Goal: Task Accomplishment & Management: Complete application form

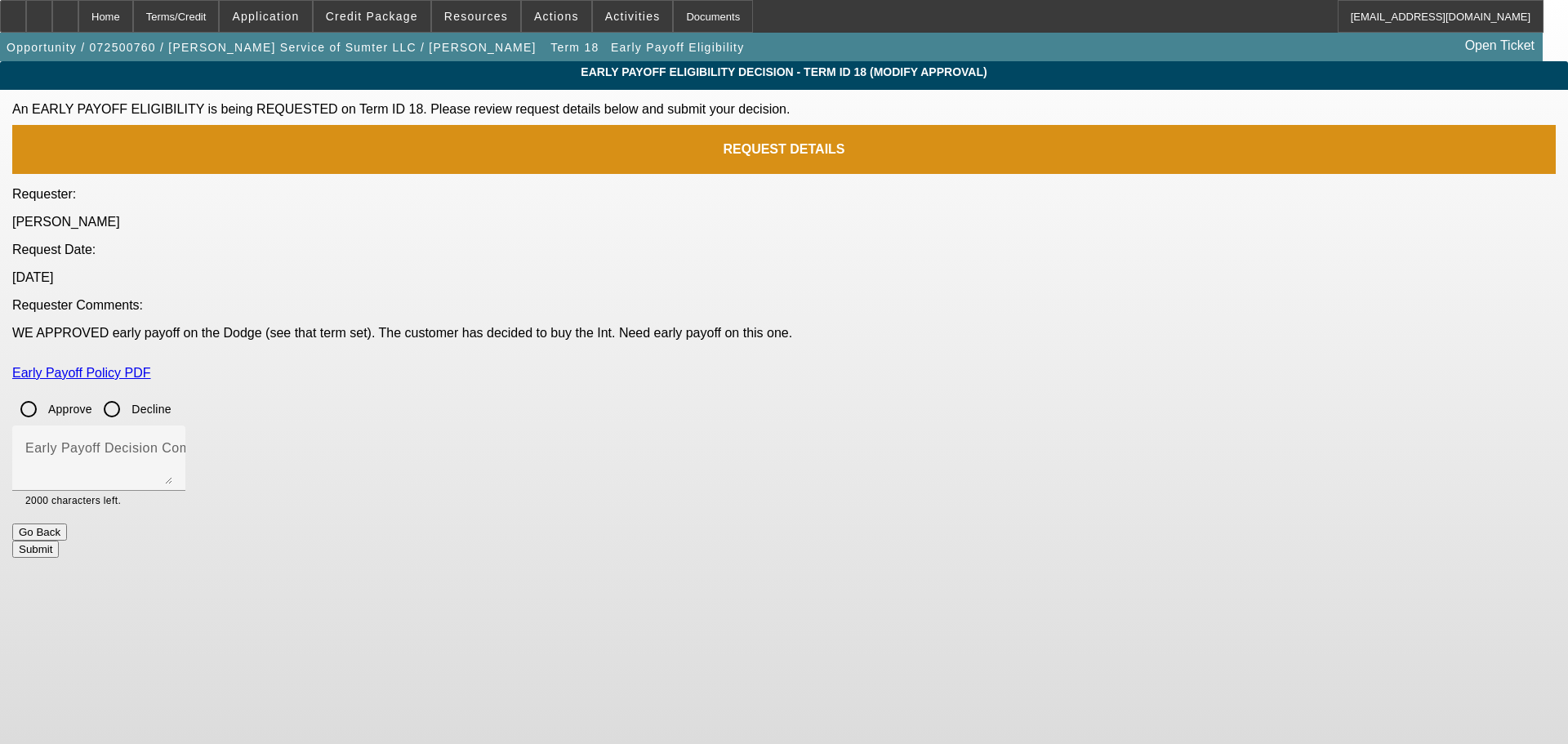
click at [45, 393] on input "Approve" at bounding box center [27, 408] width 32 height 32
radio input "true"
click at [173, 446] on textarea "Early Payoff Decision Comment" at bounding box center [99, 465] width 147 height 39
type textarea "APPROVED"
click at [59, 541] on button "Submit" at bounding box center [34, 549] width 46 height 17
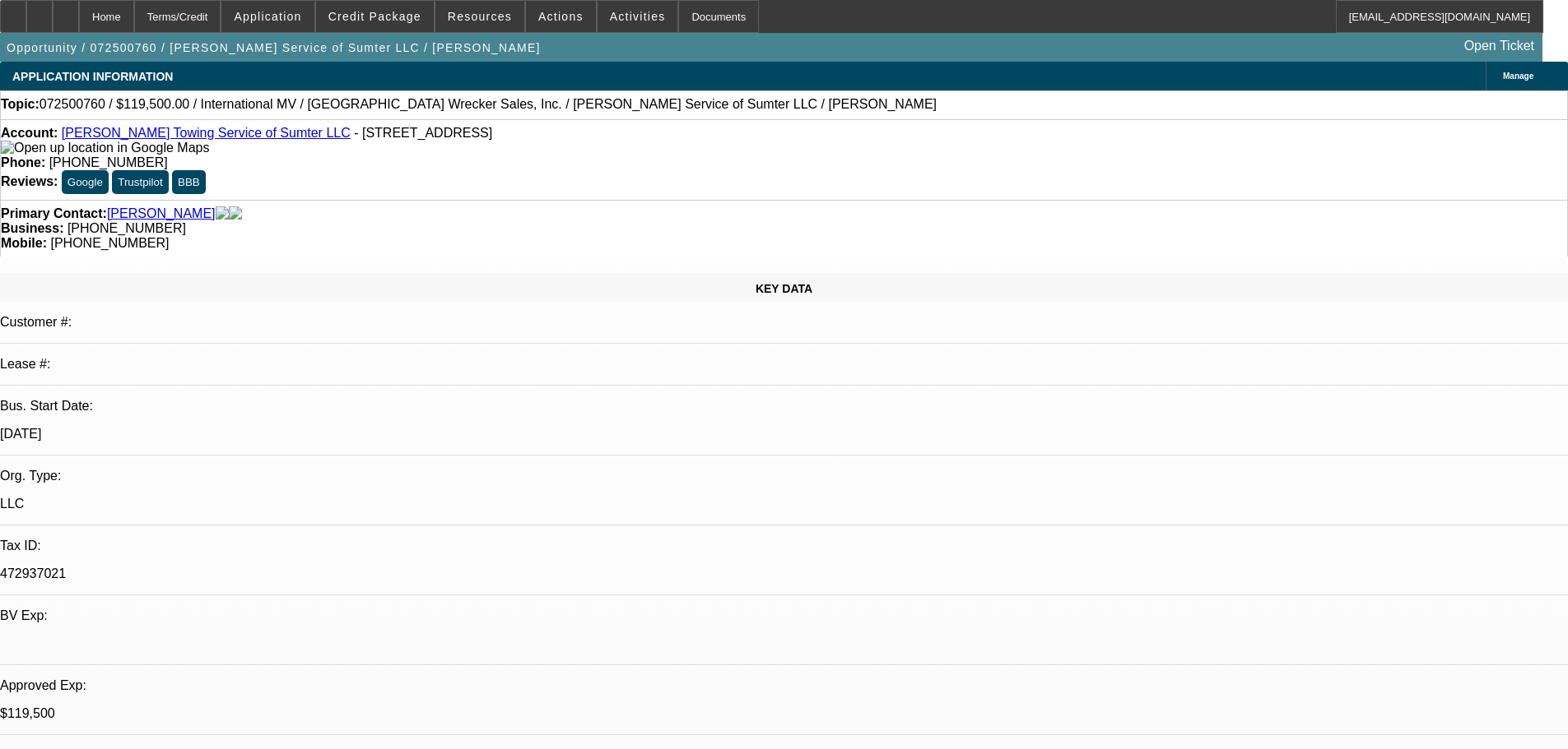
select select "0"
select select "2"
select select "0"
select select "6"
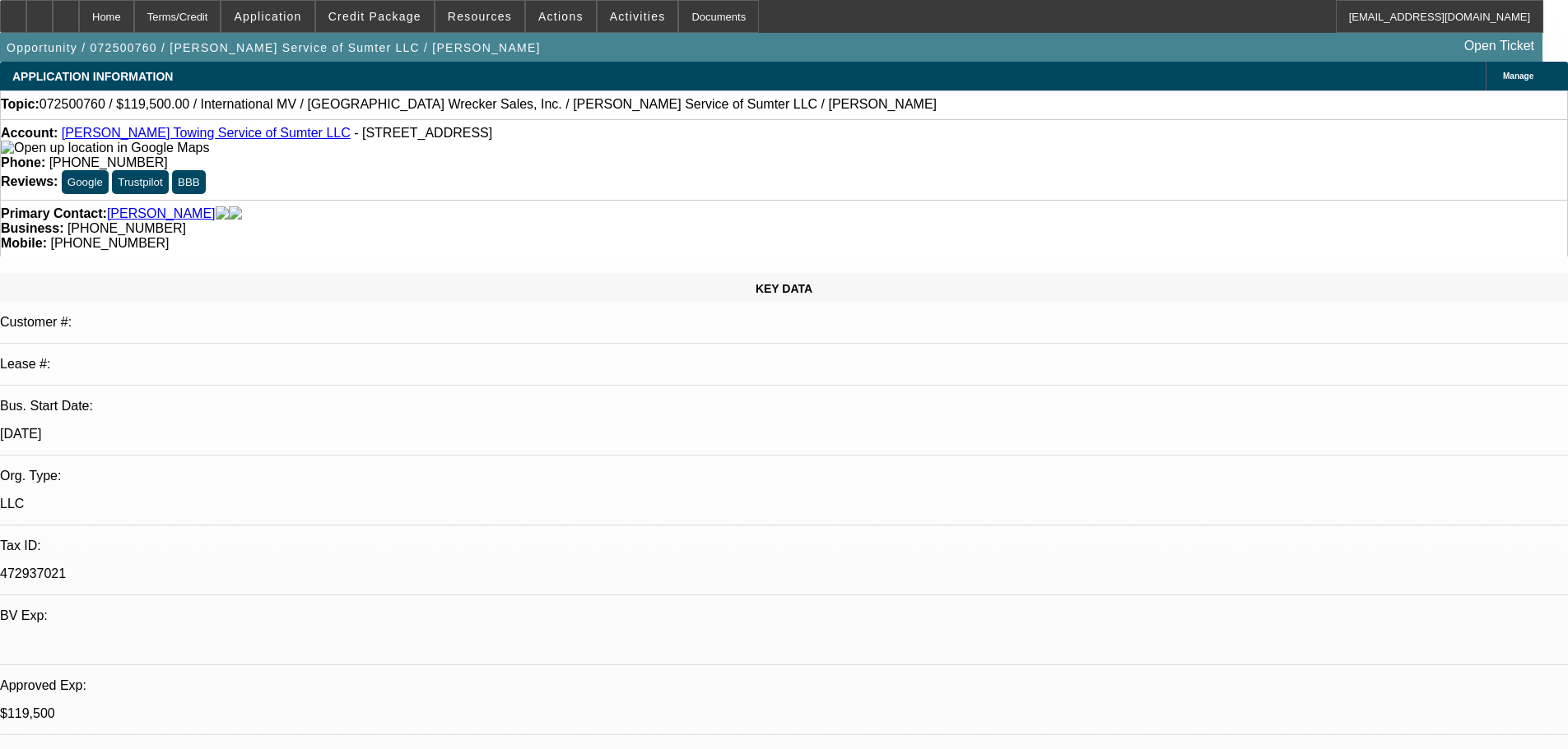
select select "0"
select select "2"
select select "0"
select select "6"
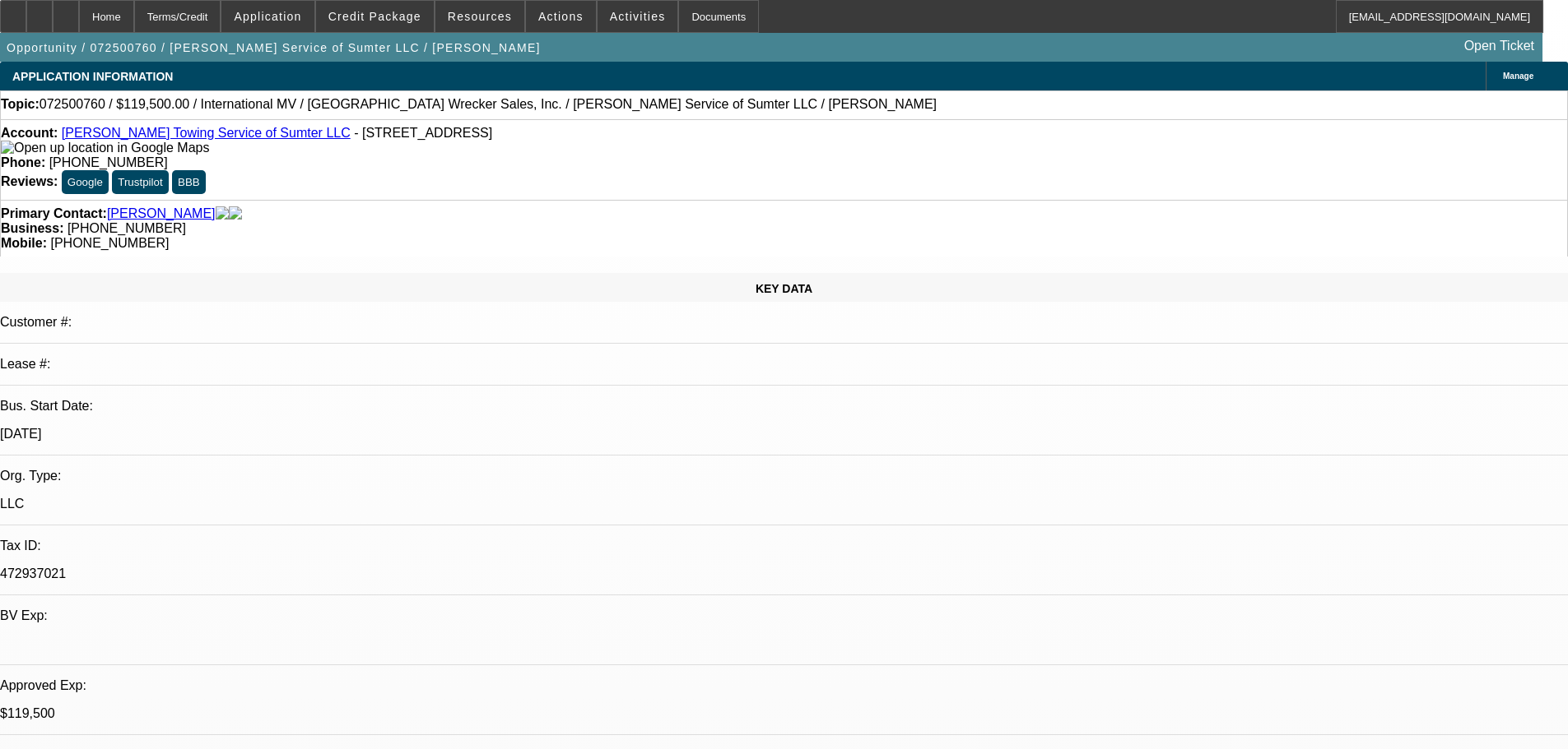
select select "0"
select select "2"
select select "0"
select select "6"
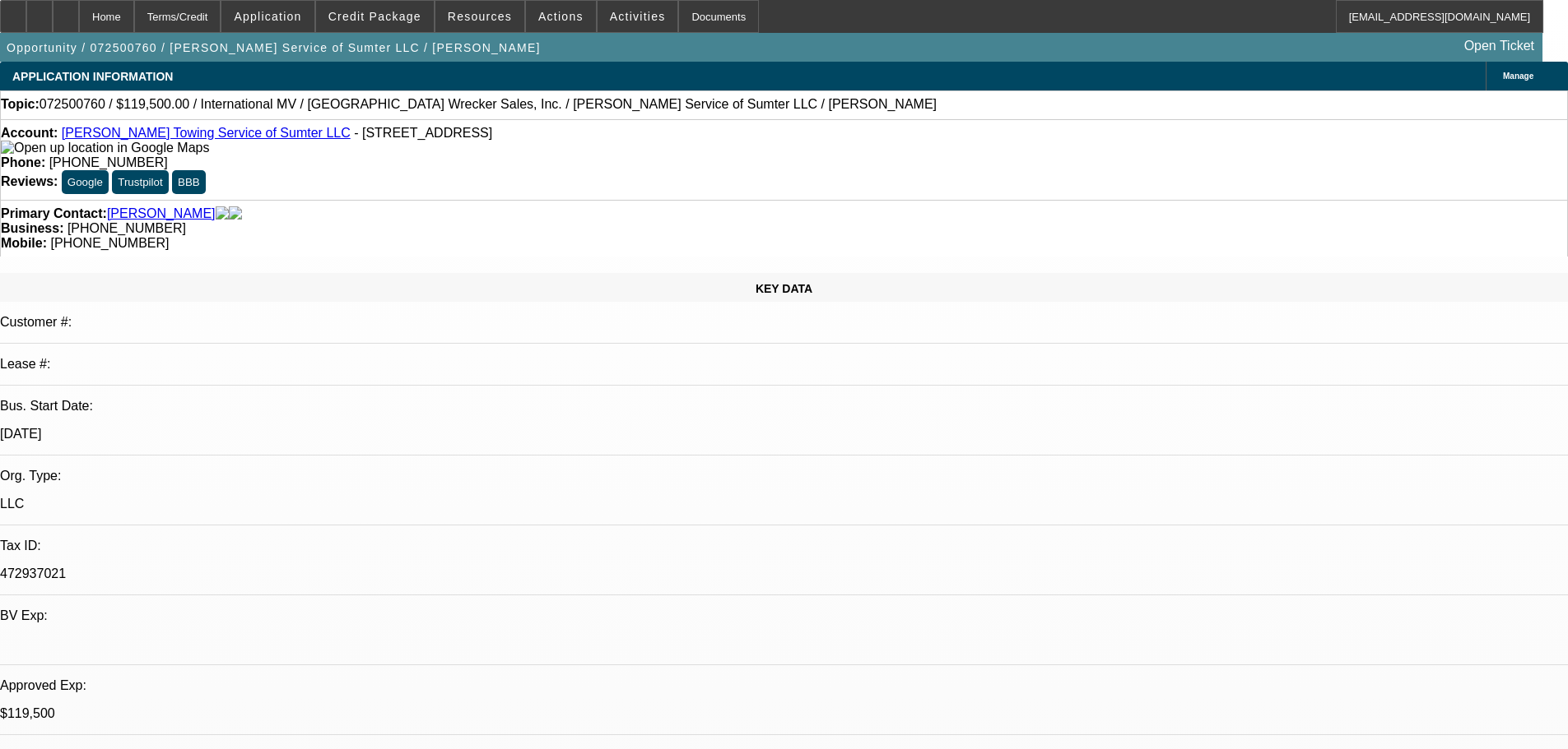
select select "0"
select select "2"
select select "0"
select select "6"
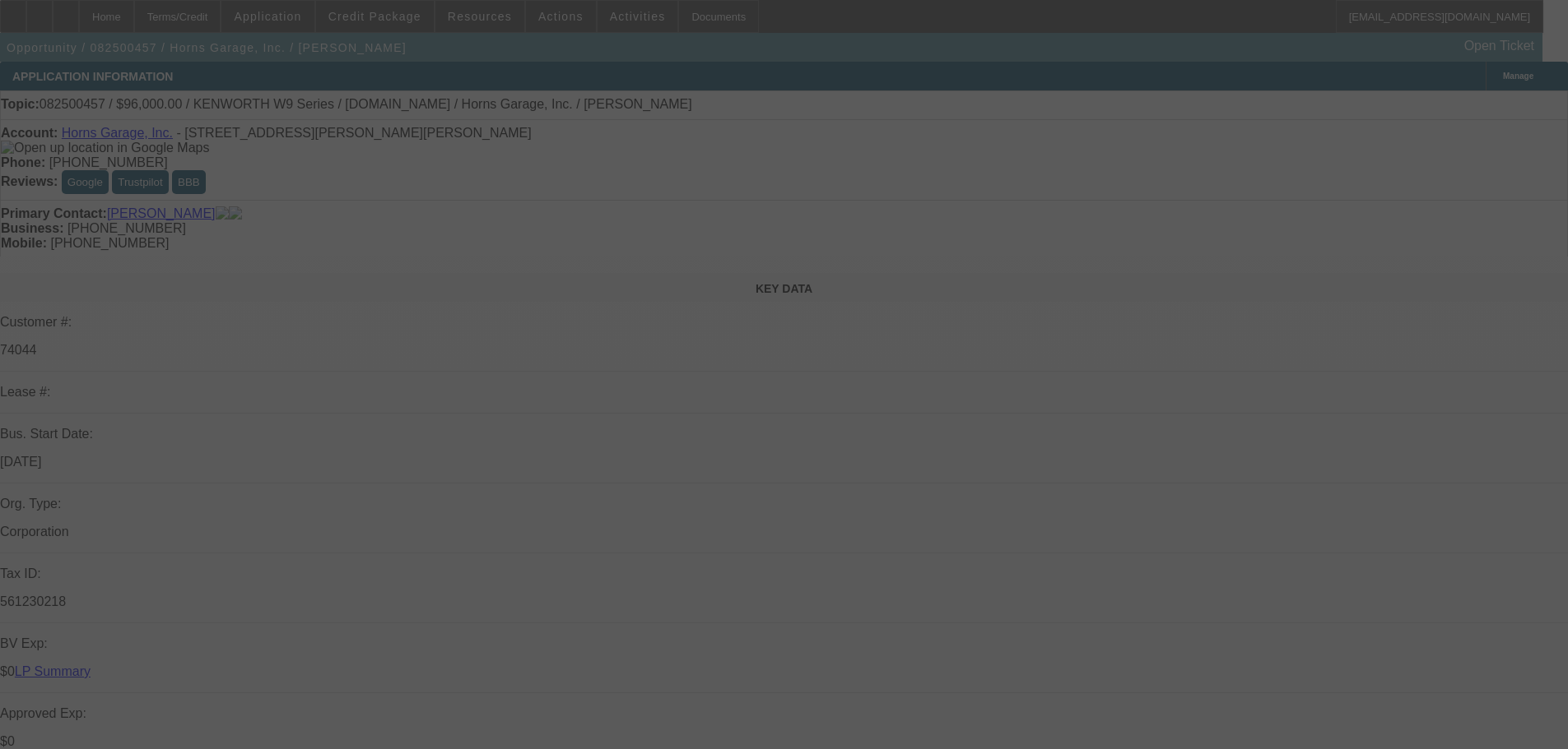
select select "0"
select select "2"
select select "0"
select select "6"
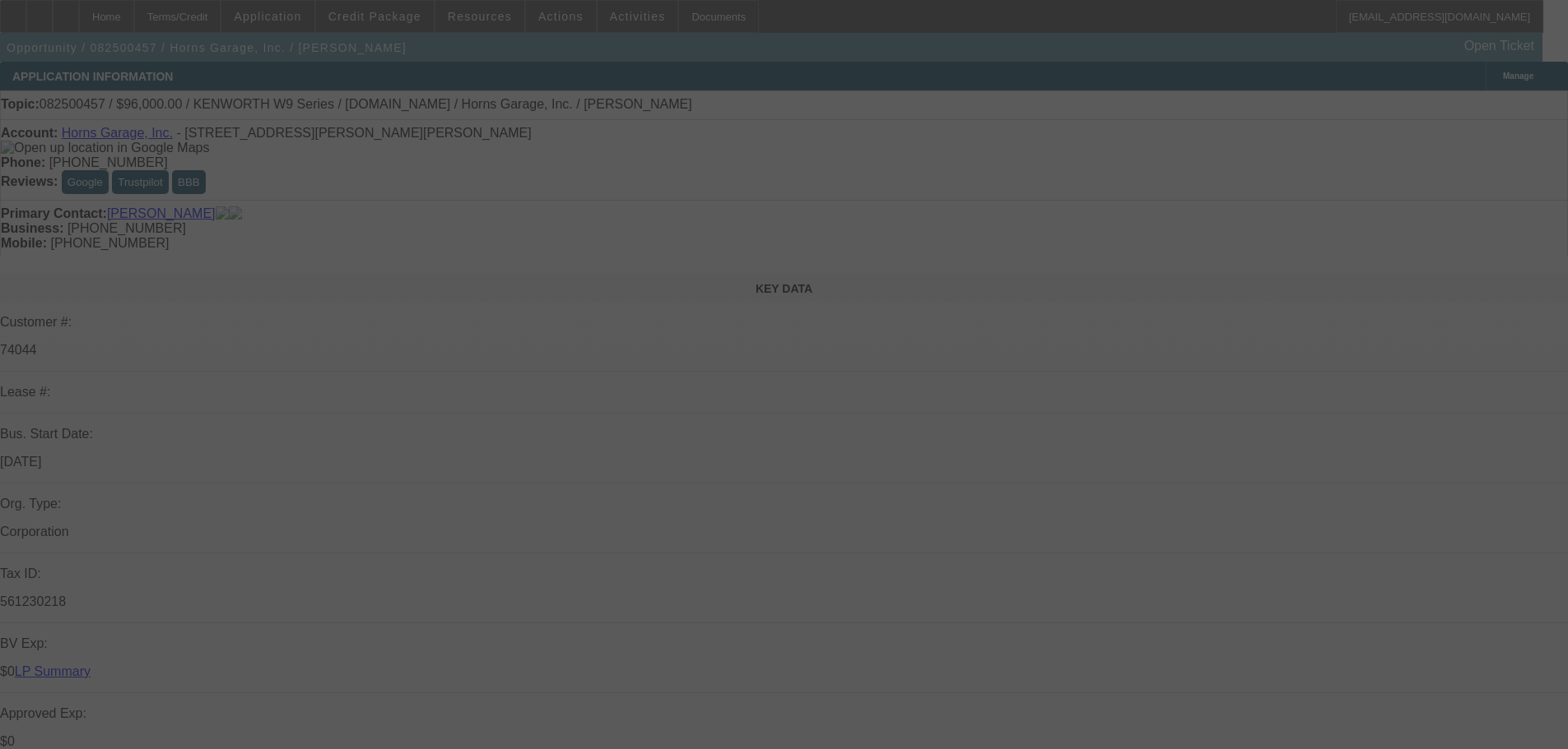
select select "0"
select select "2"
select select "0"
select select "6"
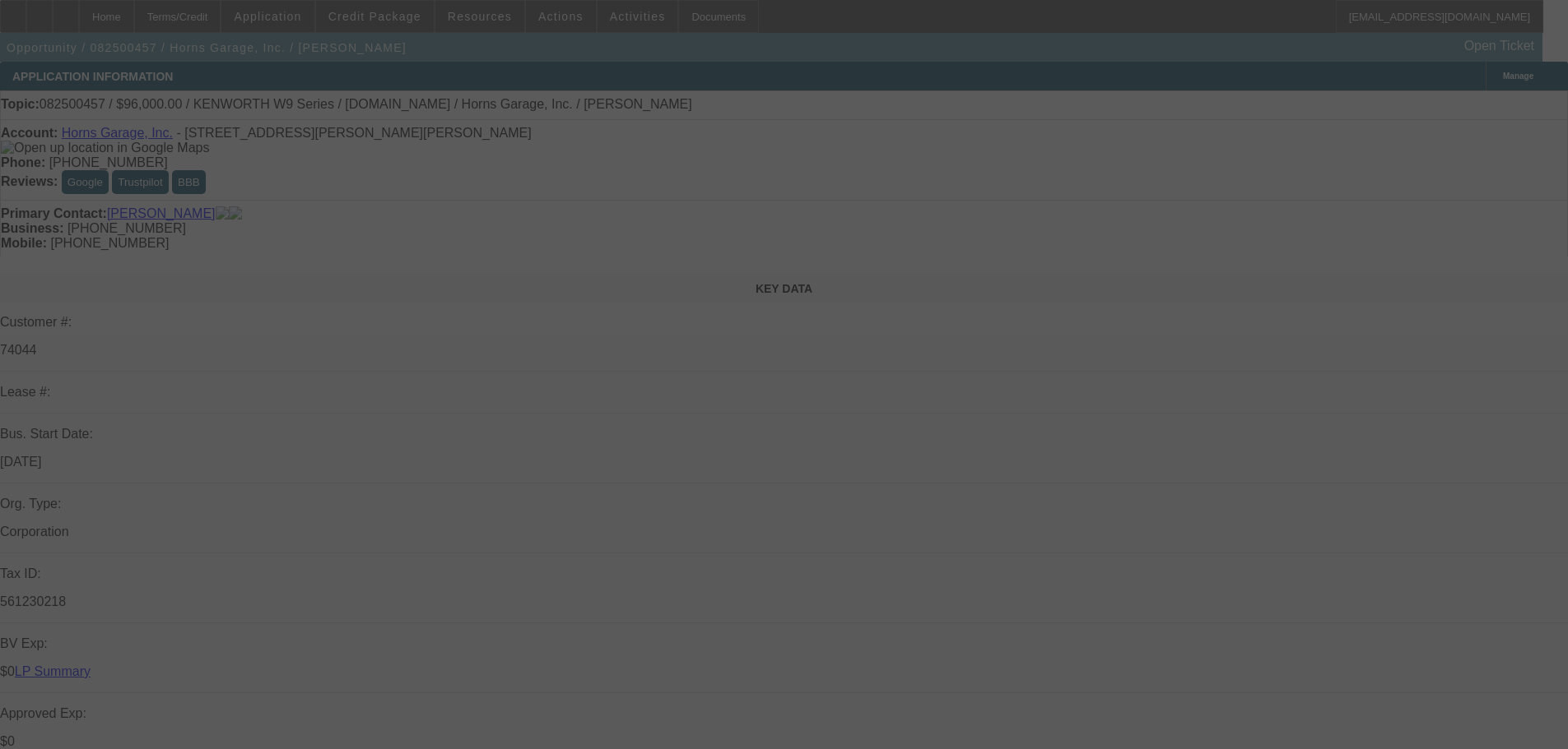
select select "0"
select select "2"
select select "0"
select select "6"
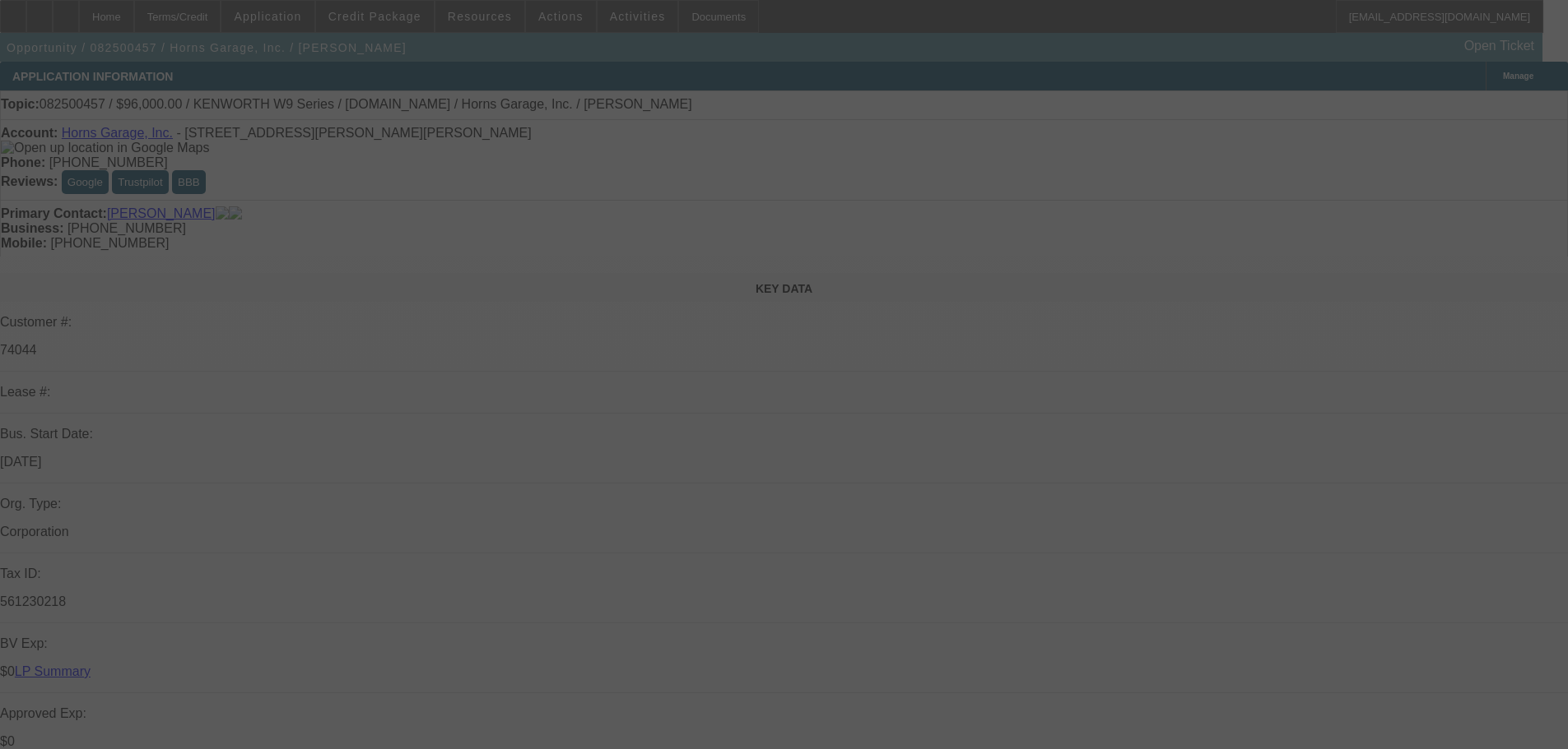
select select "0"
select select "6"
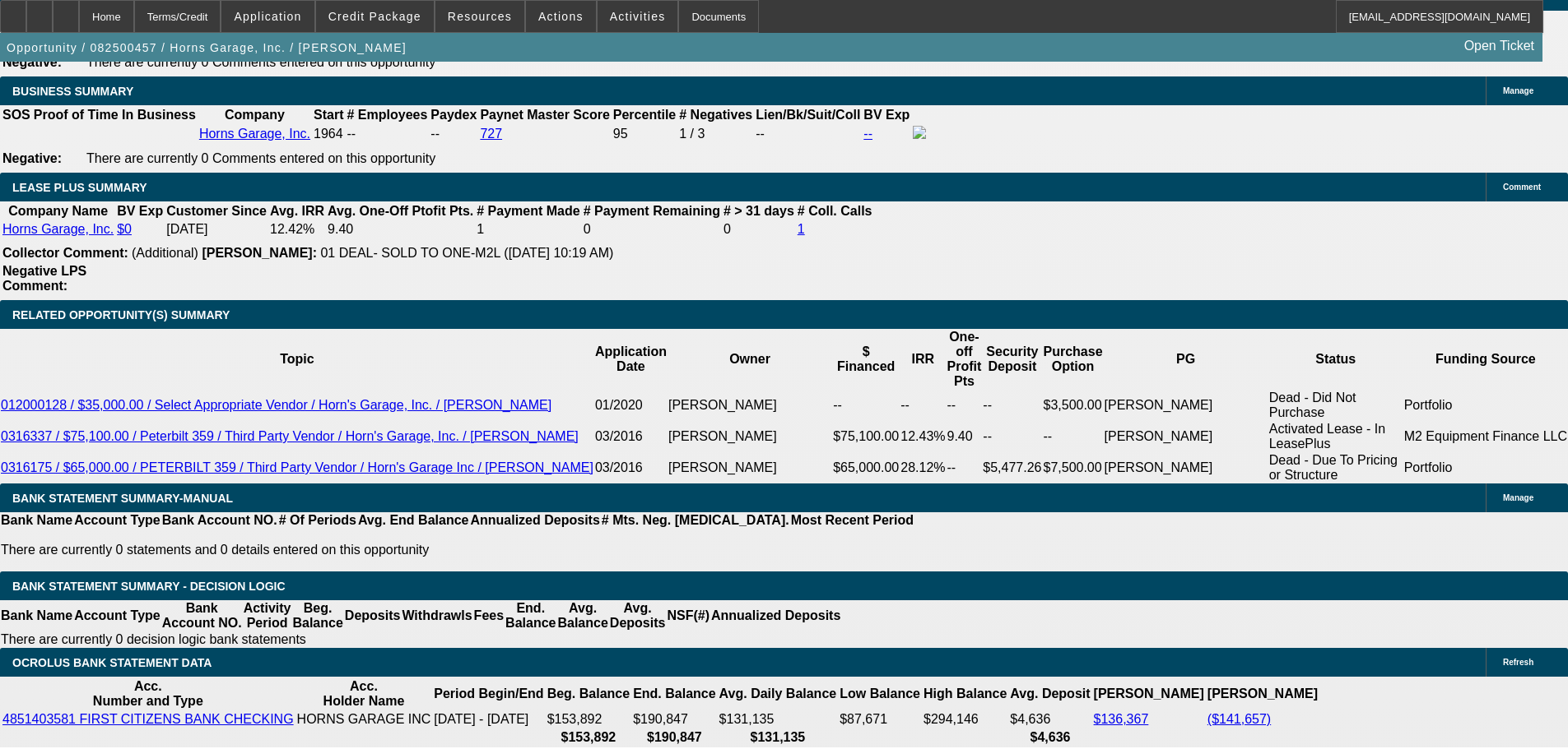
scroll to position [2714, 0]
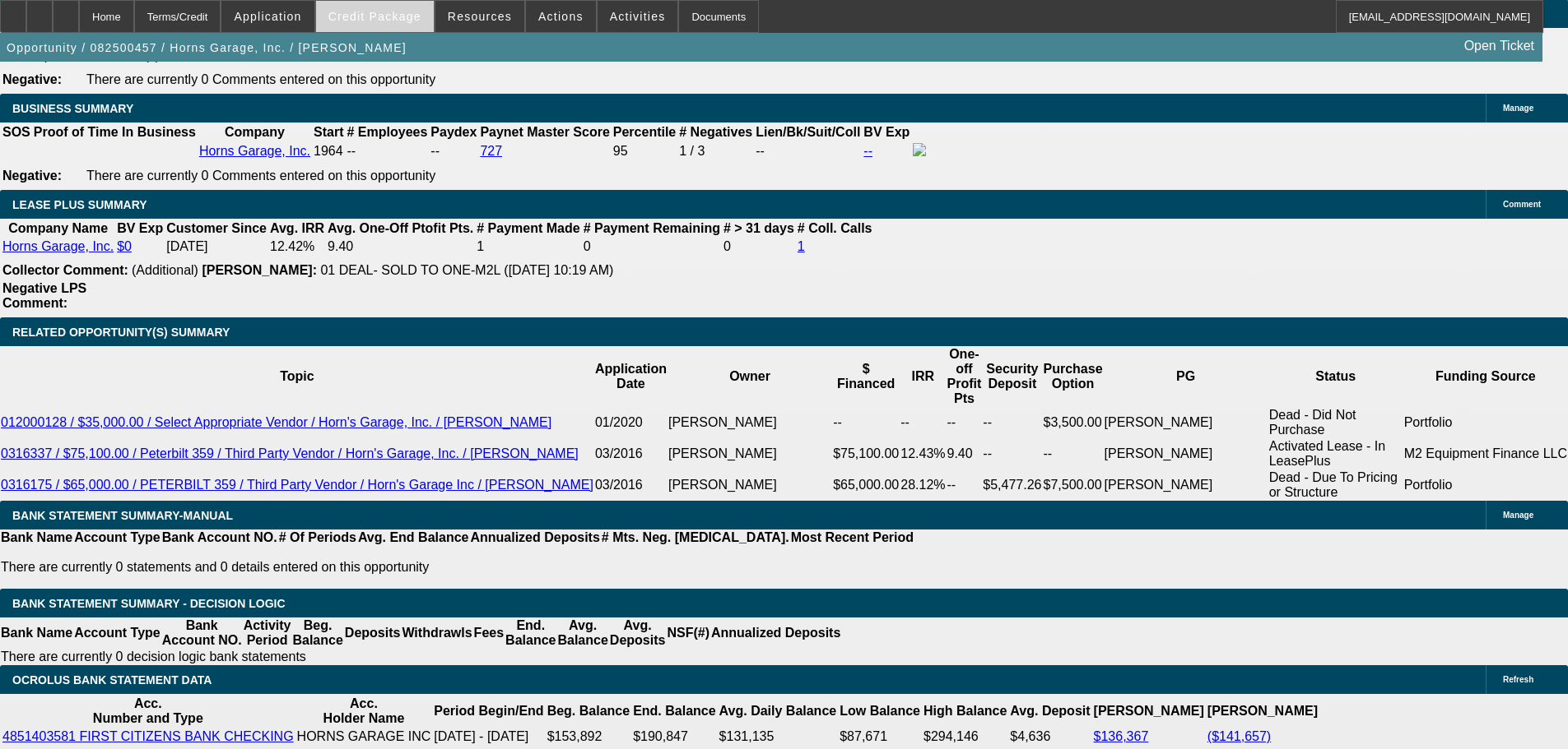
click at [366, 18] on span "Credit Package" at bounding box center [375, 16] width 93 height 13
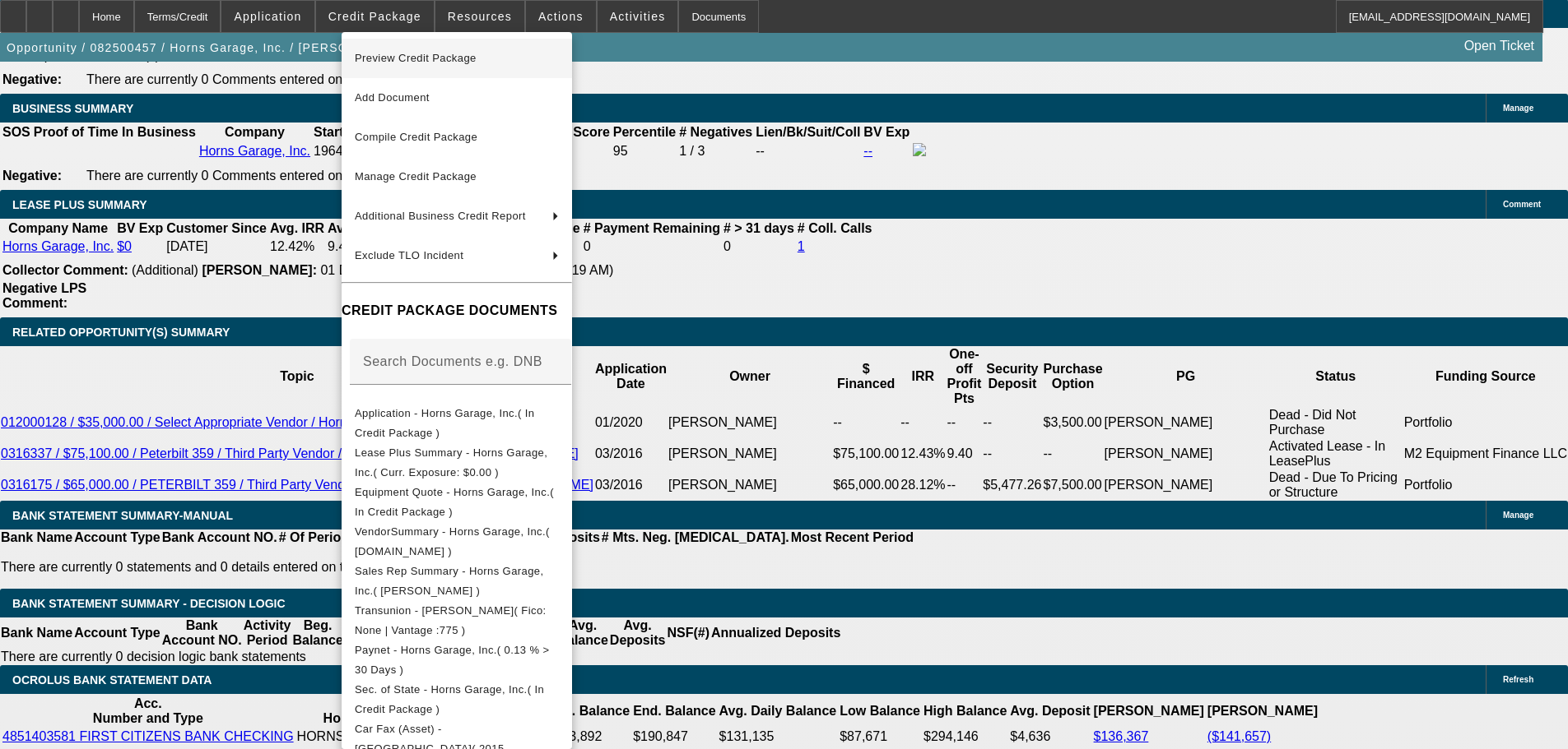
click at [403, 60] on span "Preview Credit Package" at bounding box center [415, 57] width 122 height 12
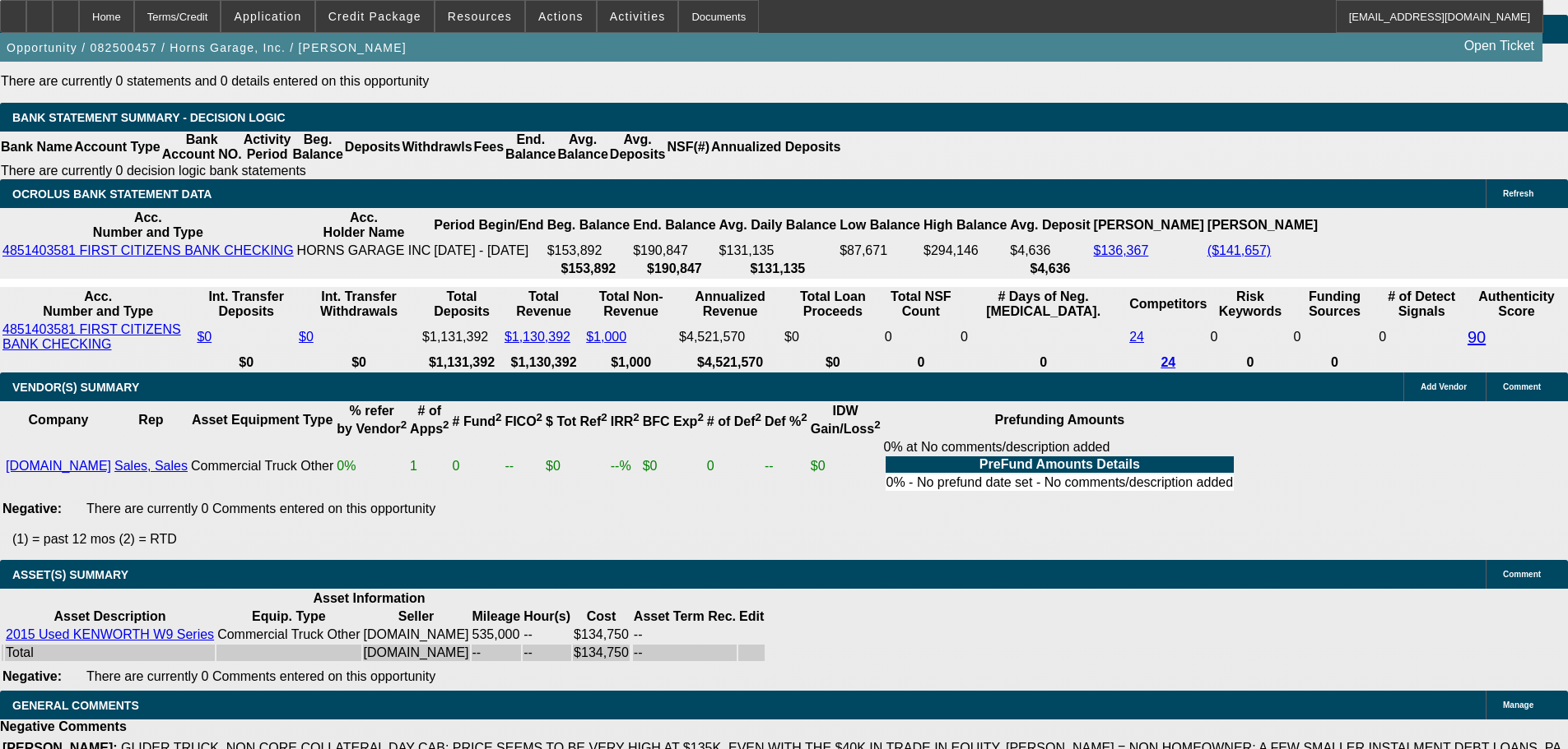
scroll to position [3363, 0]
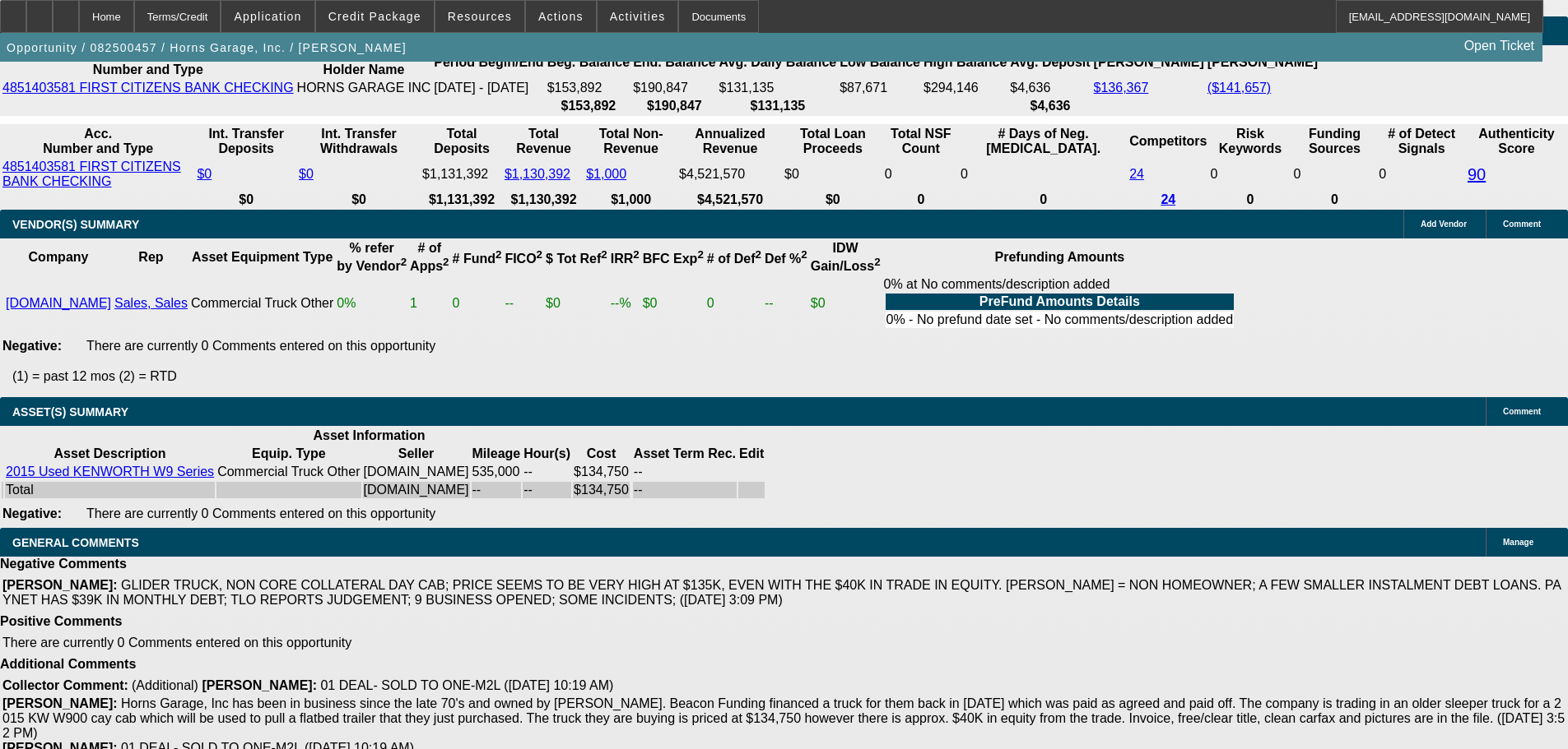
copy span "APPROVED"
drag, startPoint x: 282, startPoint y: 334, endPoint x: 287, endPoint y: 342, distance: 9.4
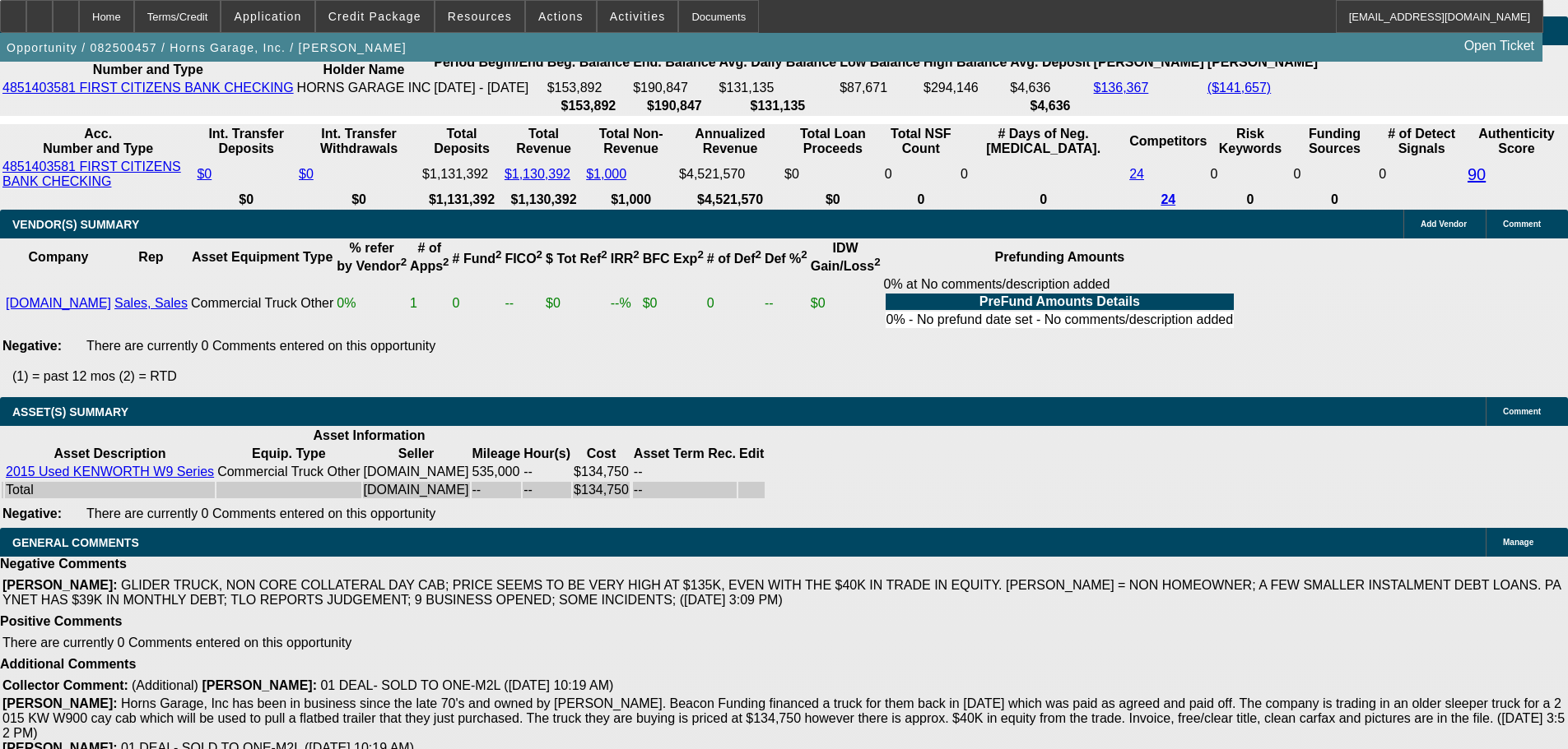
select select "3"
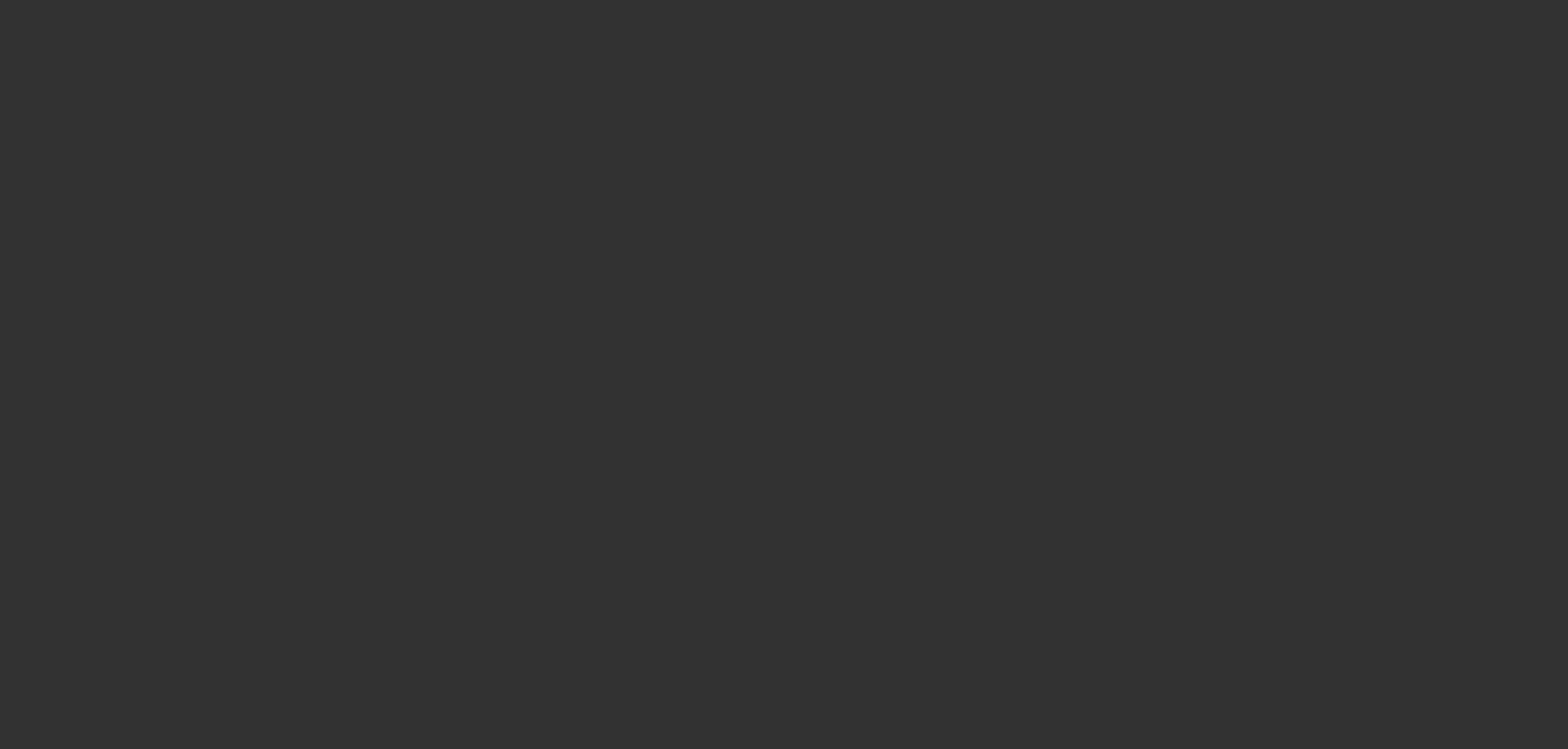
scroll to position [0, 0]
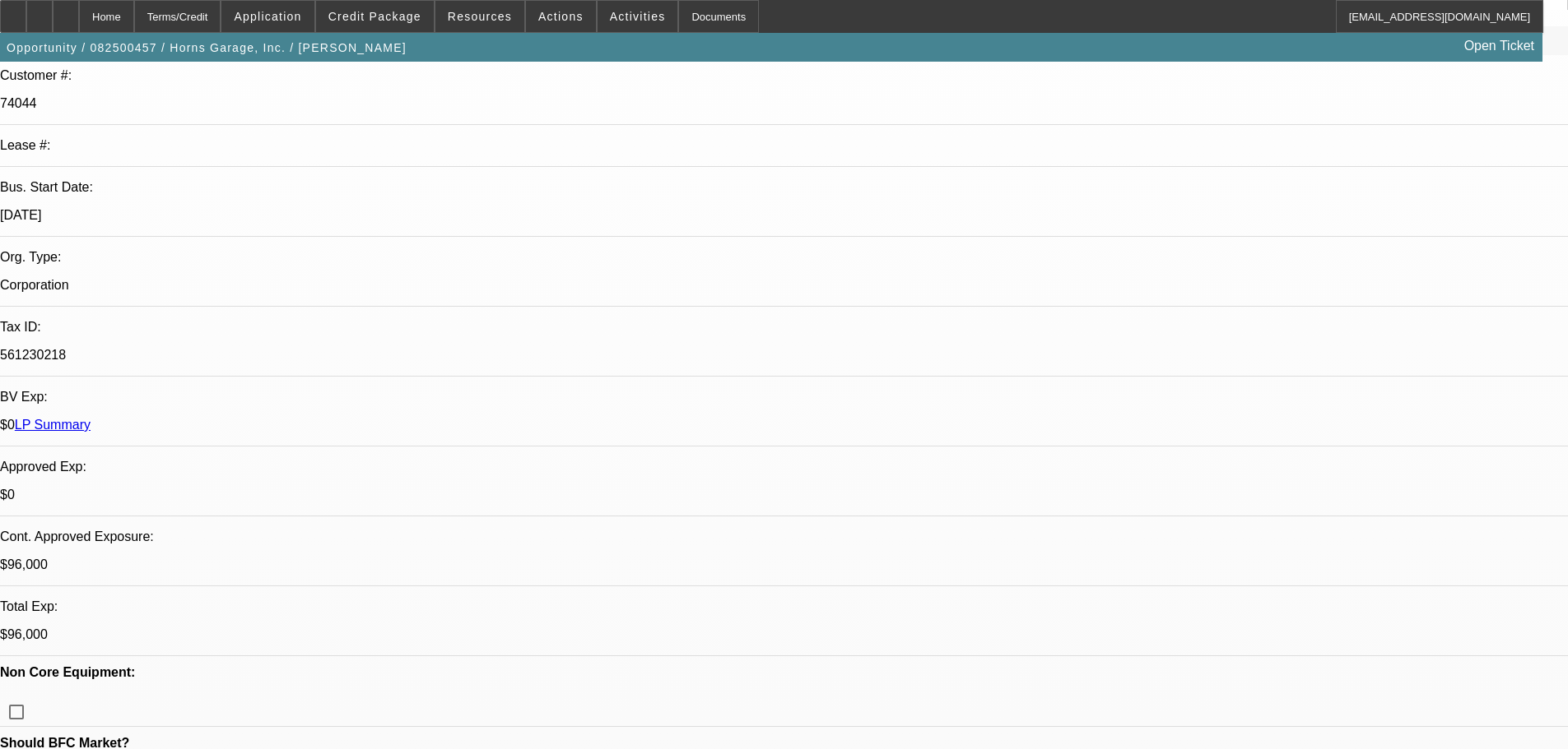
paste textarea "APPROVED"
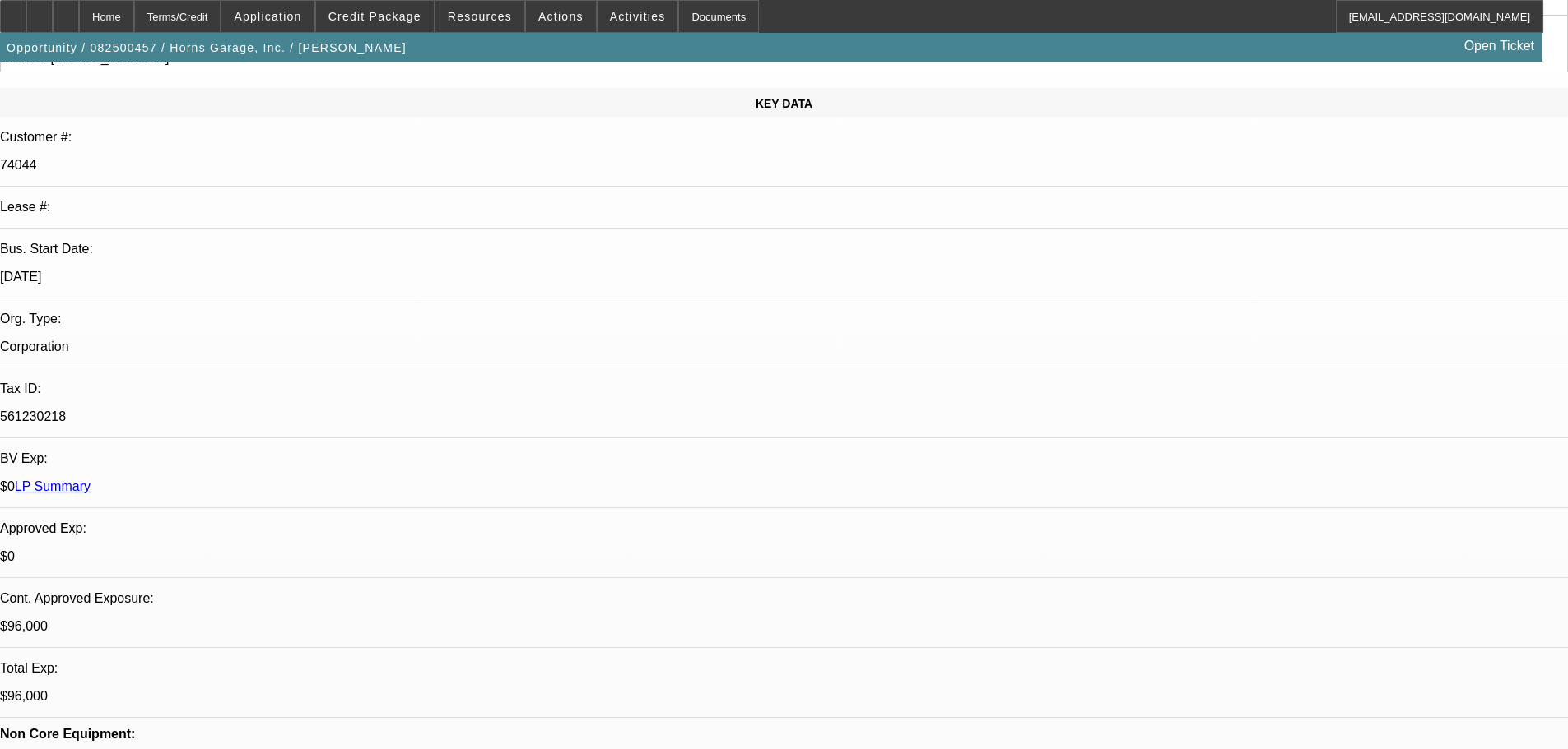
scroll to position [411, 0]
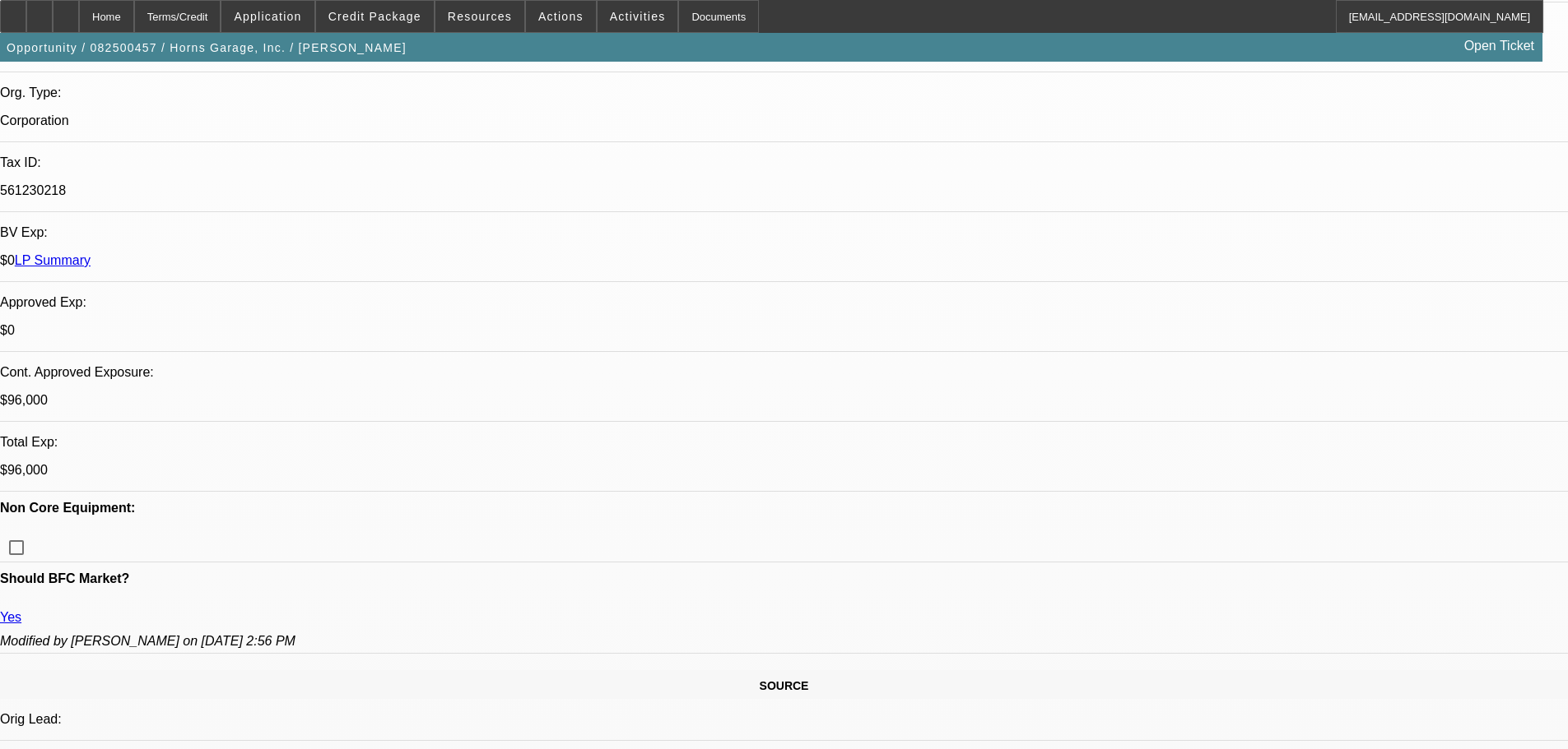
type textarea "APPROVED"
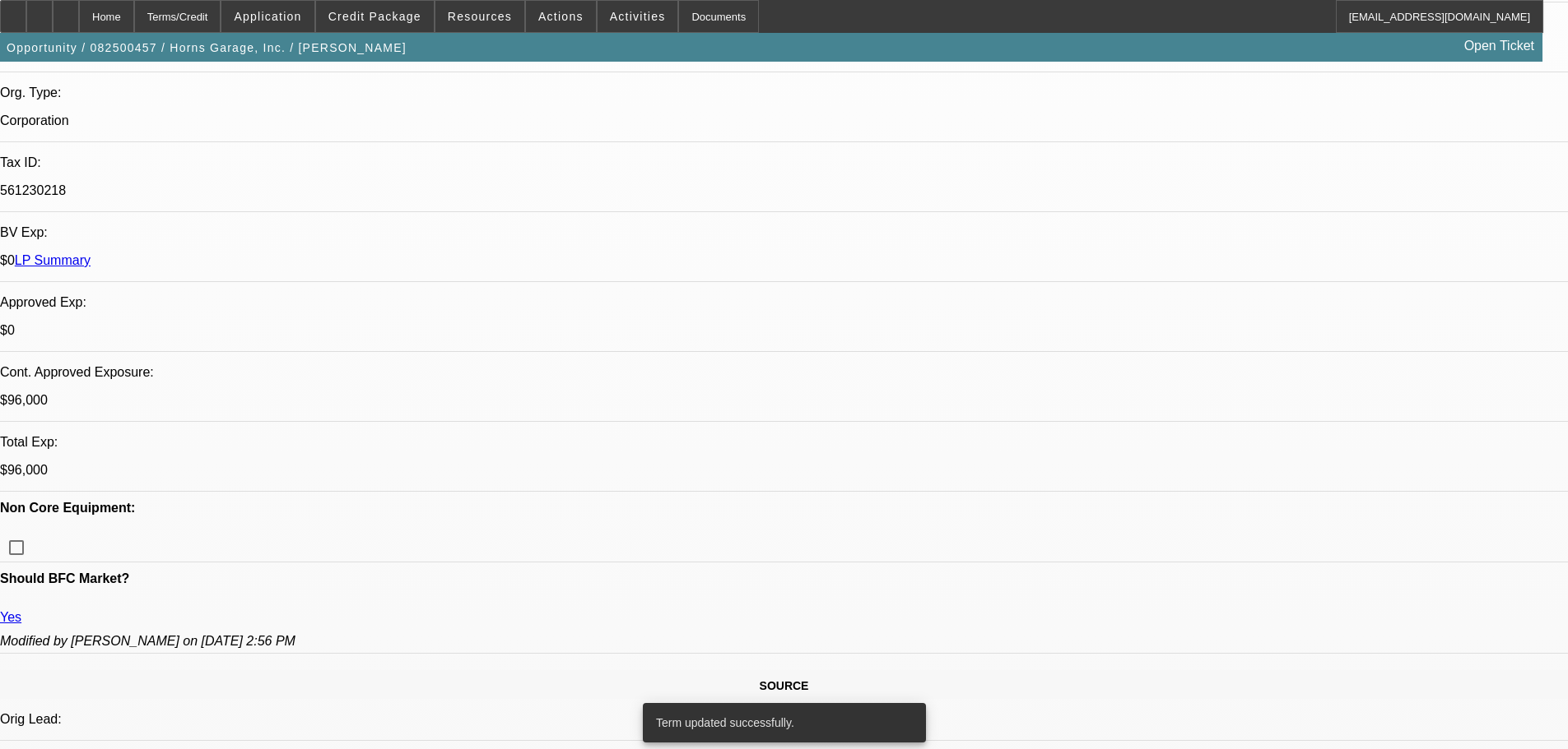
select select "0"
select select "2"
select select "0"
select select "6"
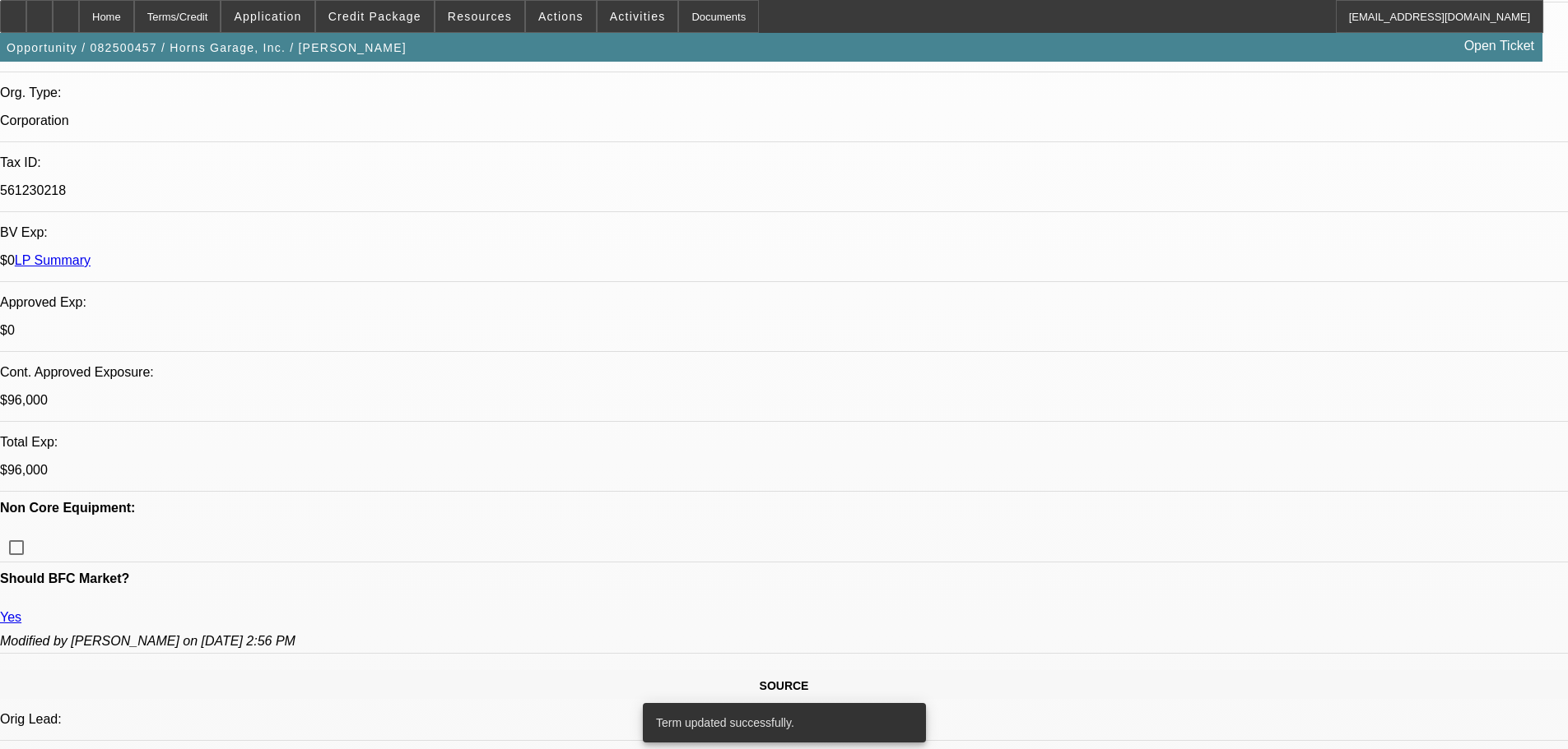
select select "0"
select select "2"
select select "0"
select select "6"
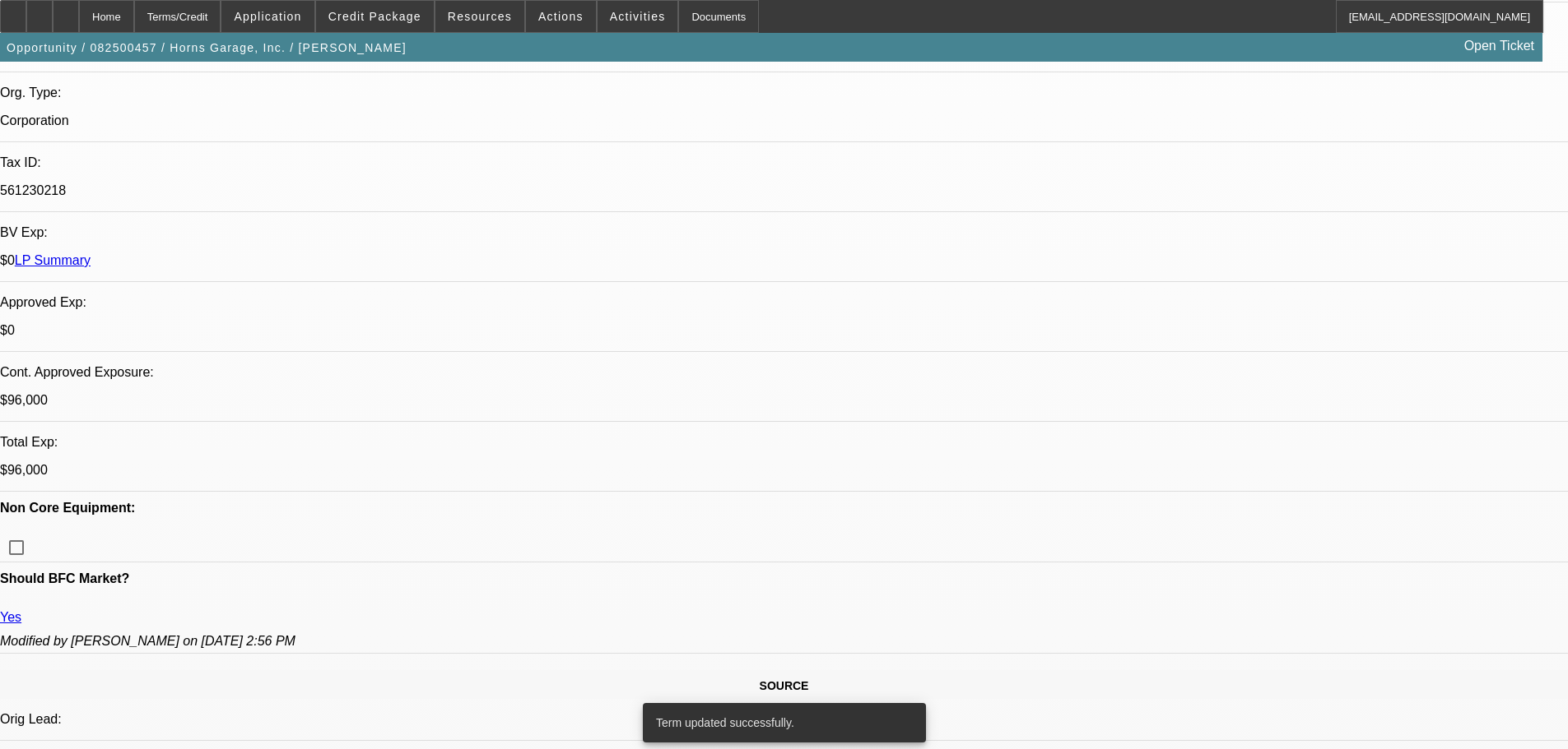
select select "0"
select select "2"
select select "0"
select select "6"
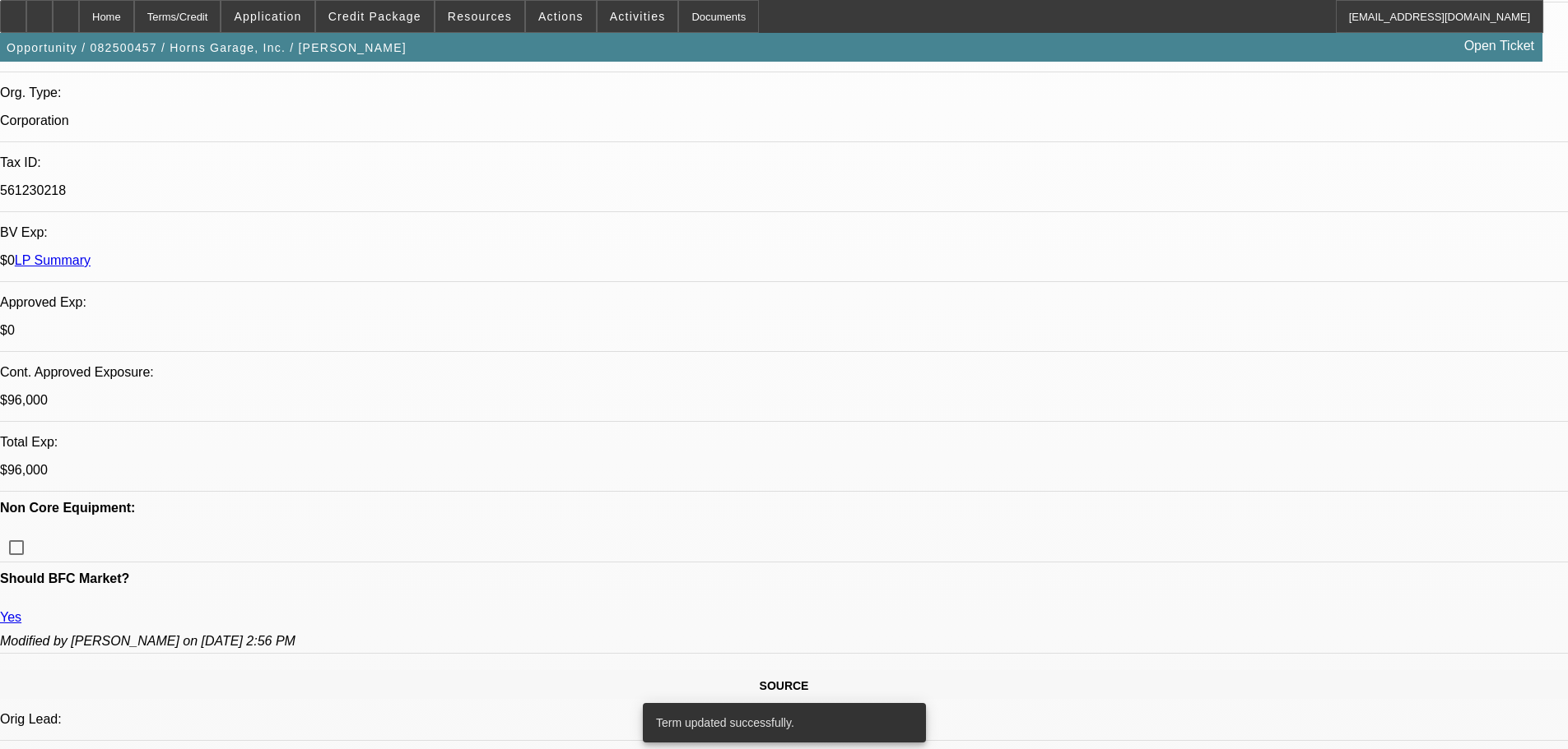
select select "0"
select select "6"
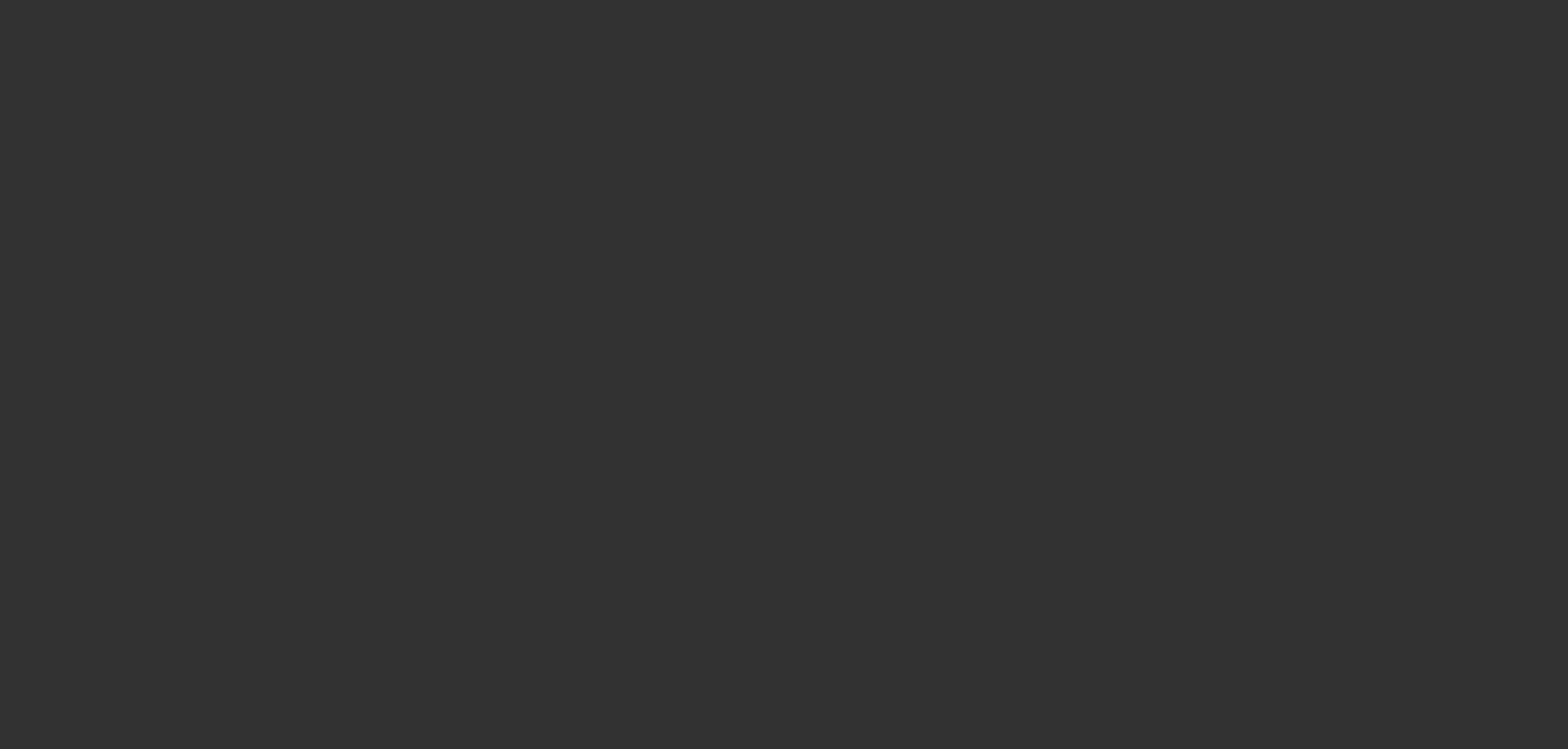
scroll to position [0, 0]
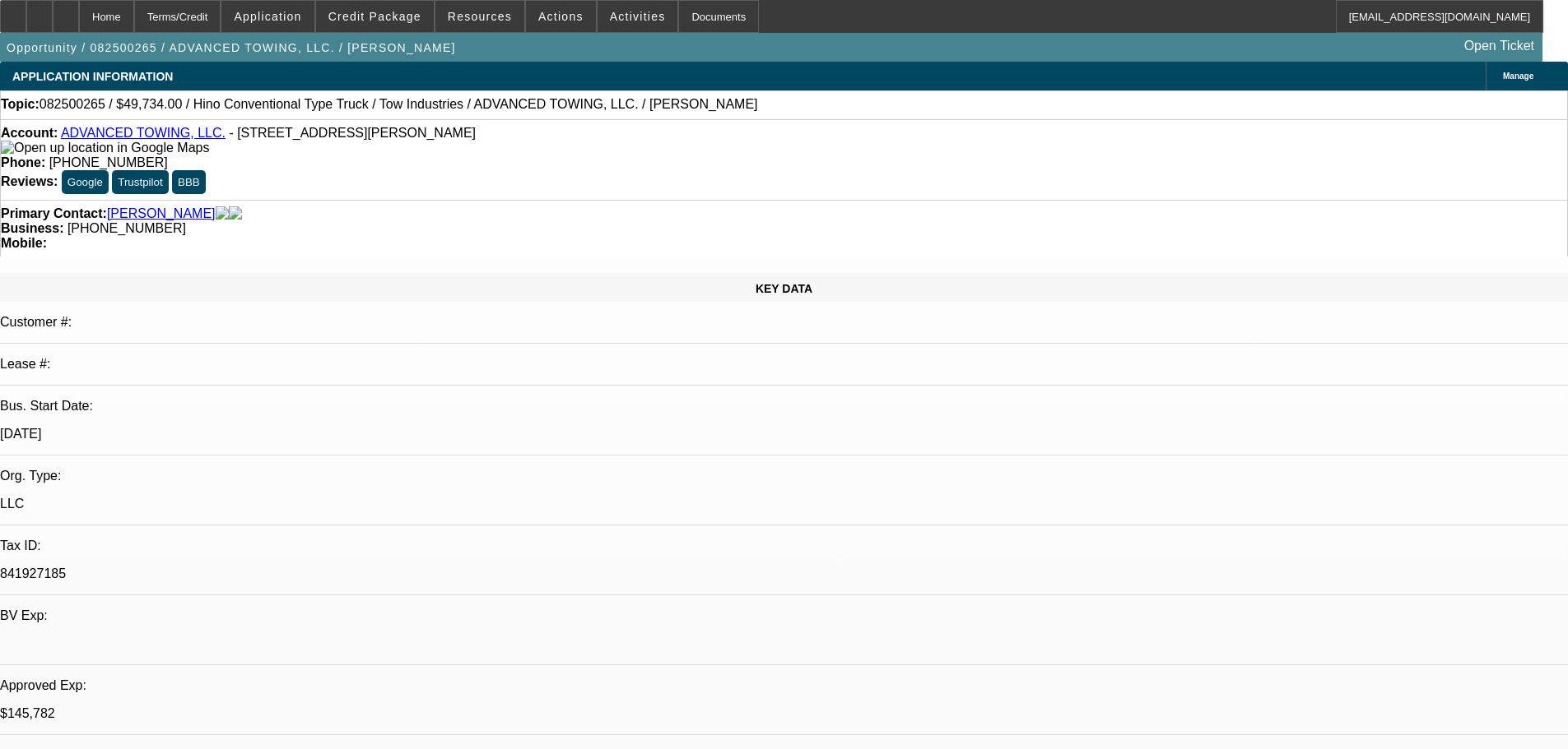
select select "0.1"
select select "2"
select select "0.1"
select select "4"
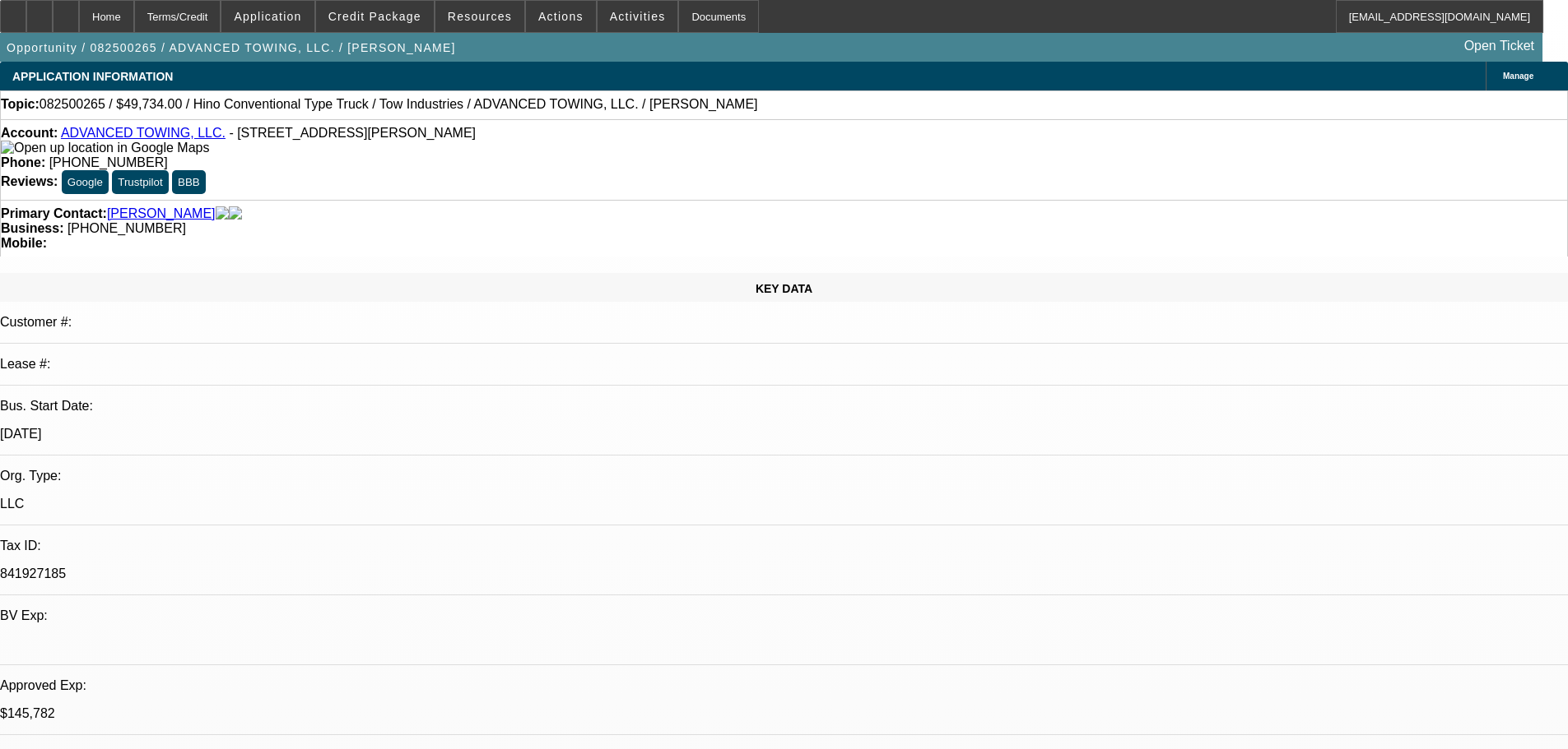
select select "0.1"
select select "2"
select select "0.1"
select select "4"
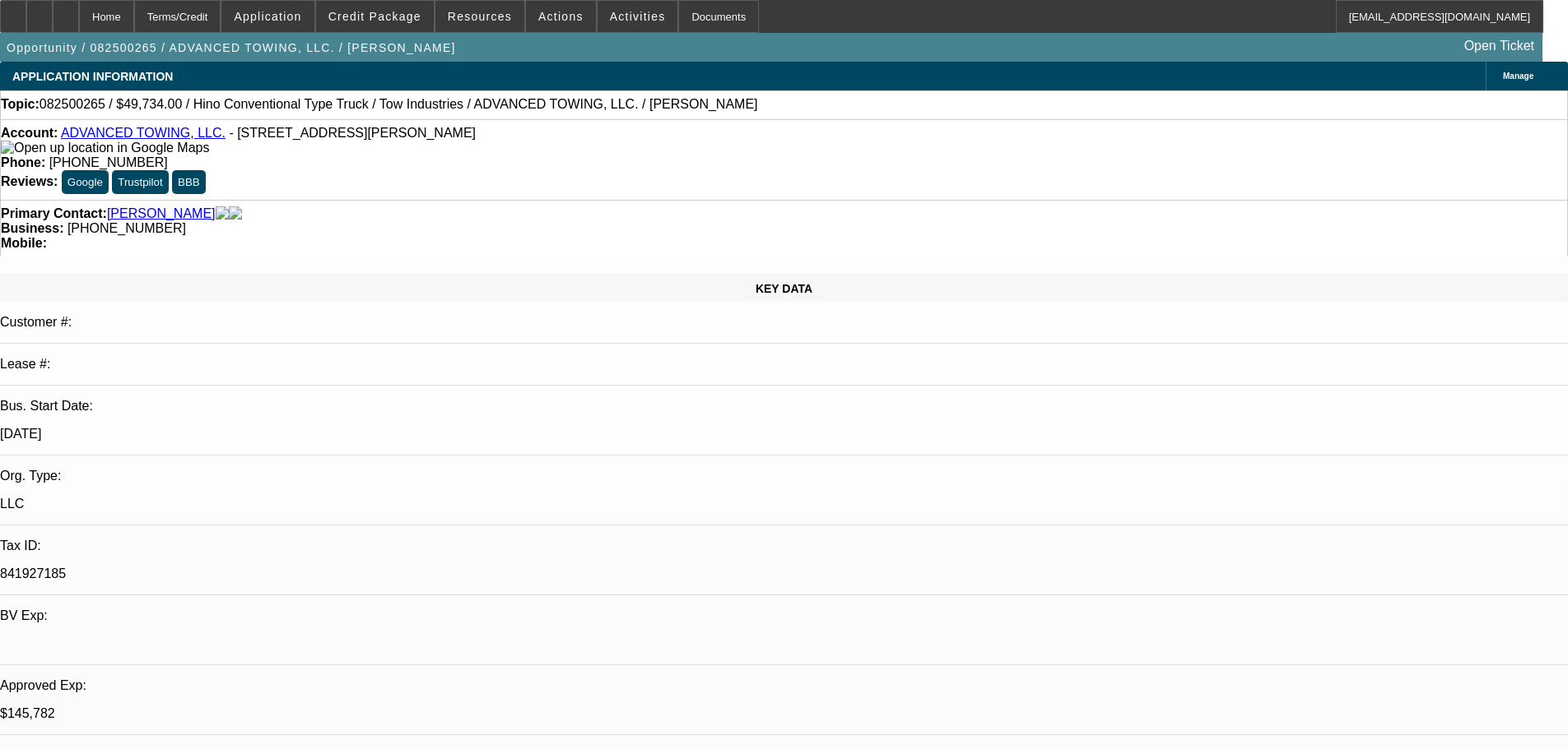
select select "0.1"
select select "2"
select select "0.1"
select select "4"
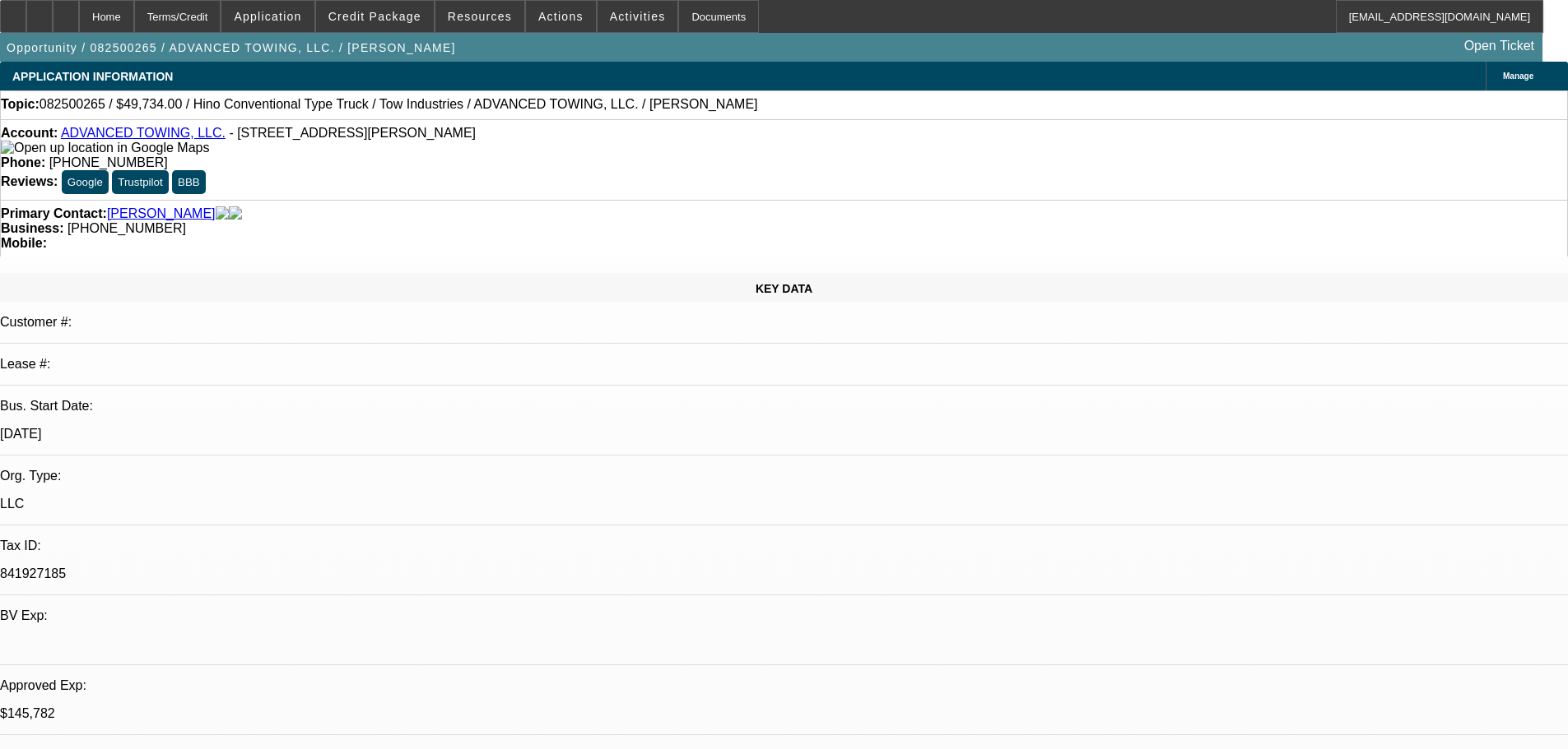
select select "2"
select select "0.1"
select select "4"
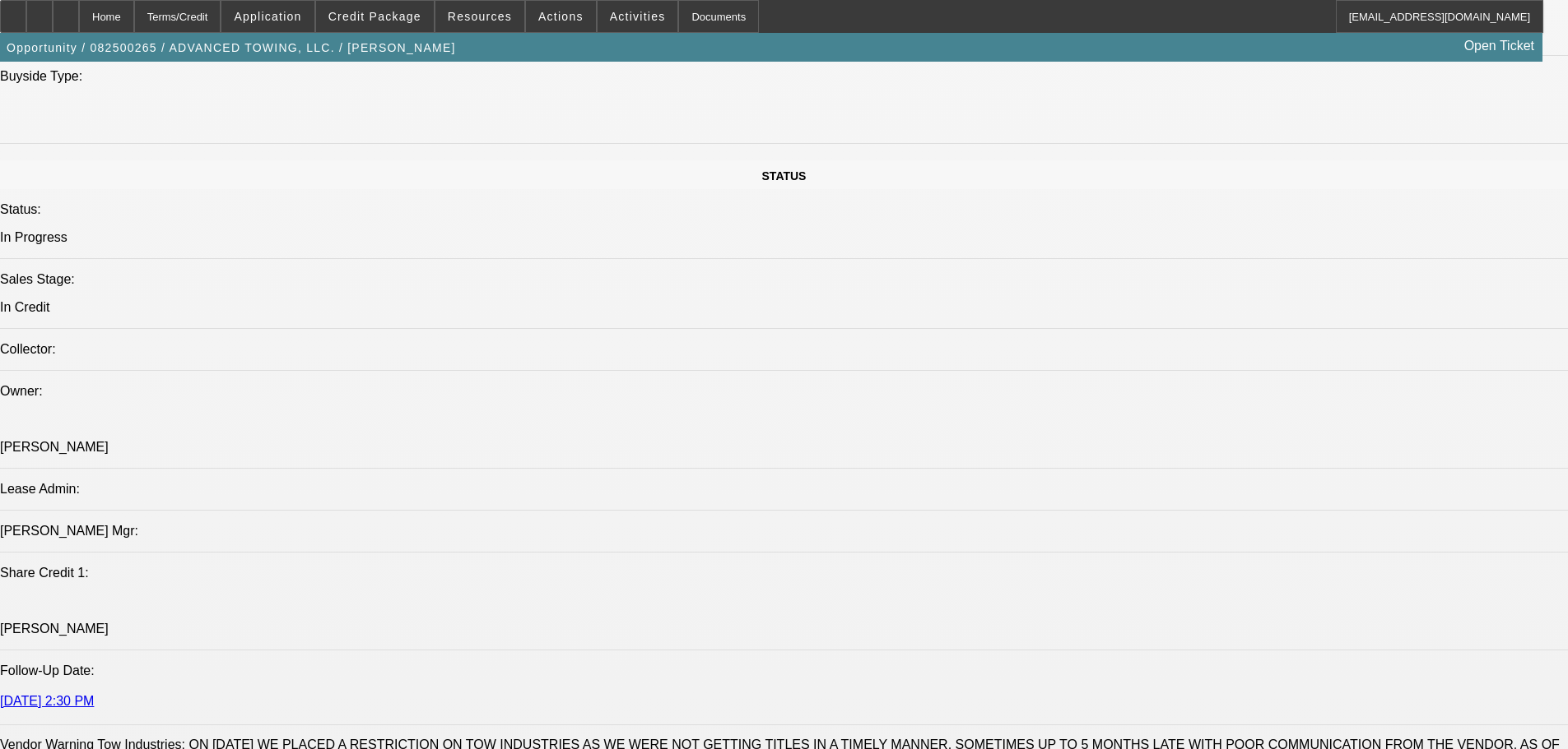
scroll to position [1891, 0]
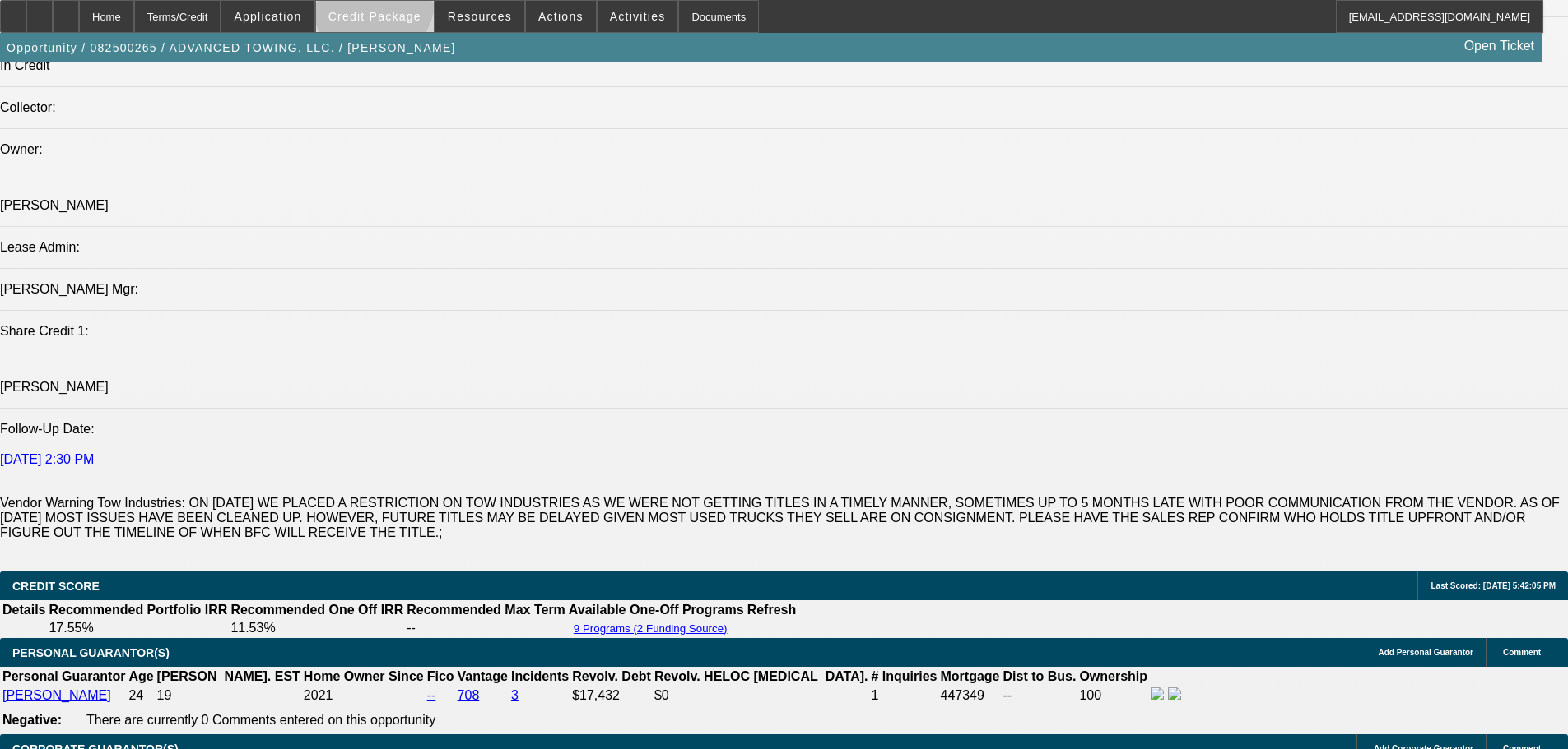
click at [399, 5] on span at bounding box center [375, 17] width 118 height 40
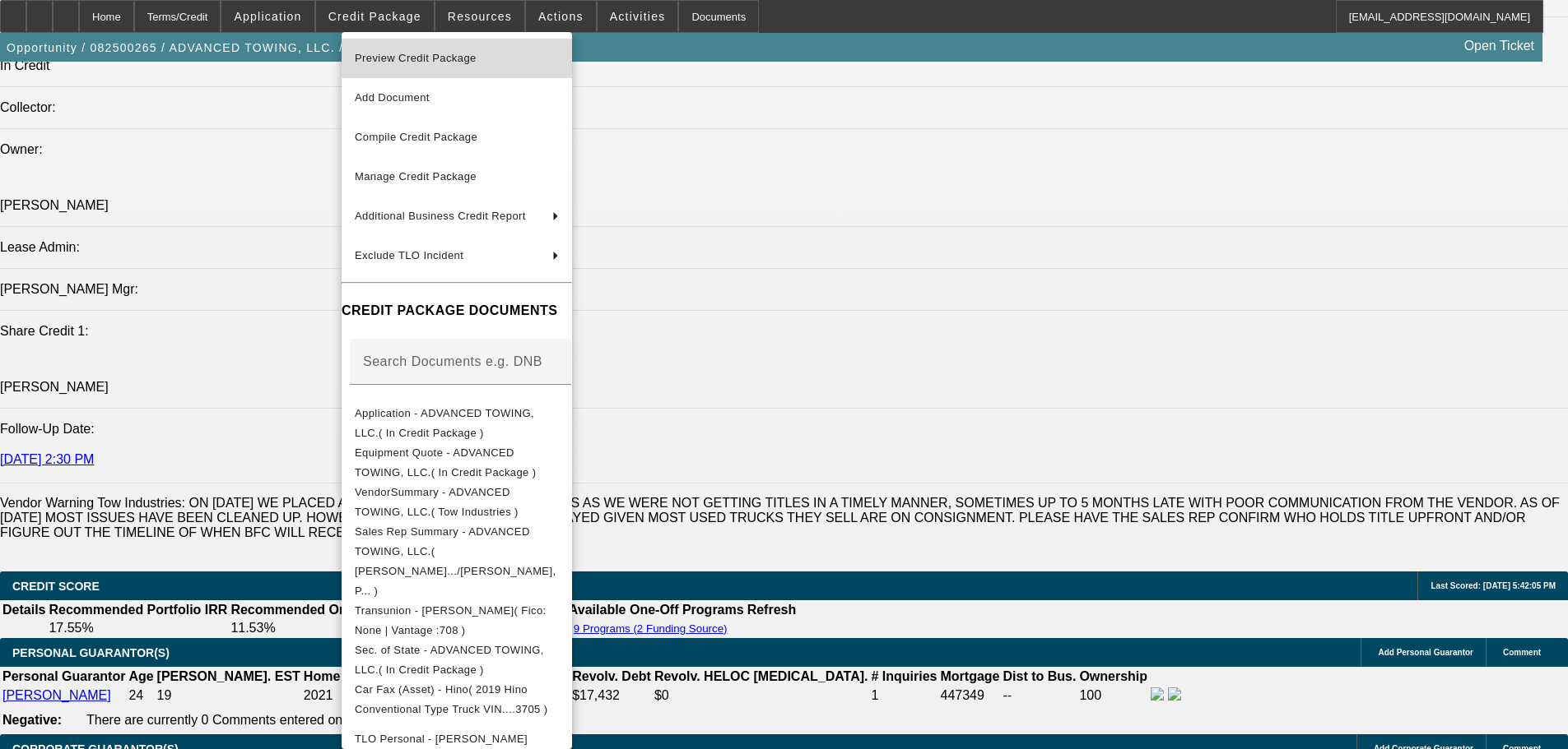
click at [401, 56] on span "Preview Credit Package" at bounding box center [415, 57] width 122 height 12
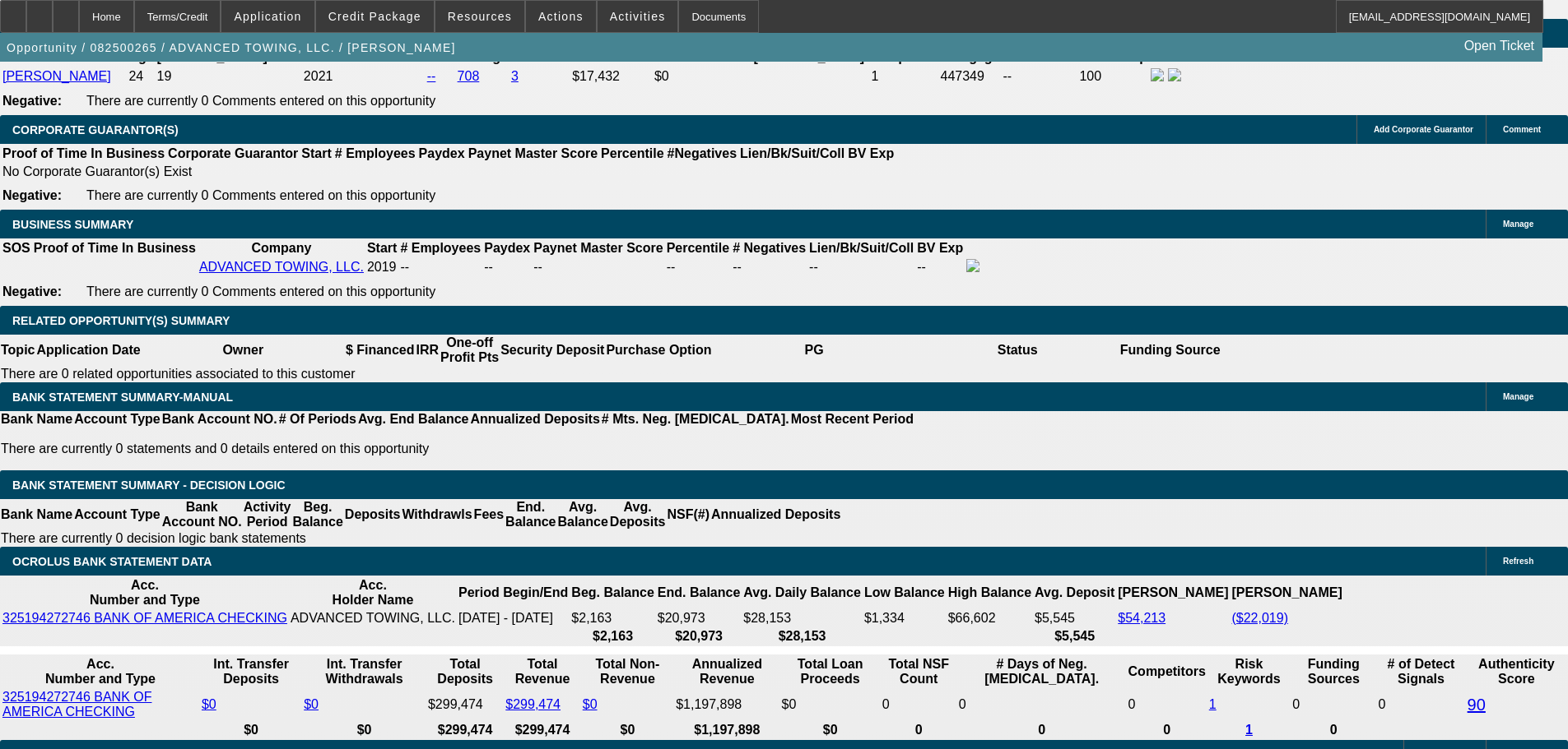
scroll to position [2549, 0]
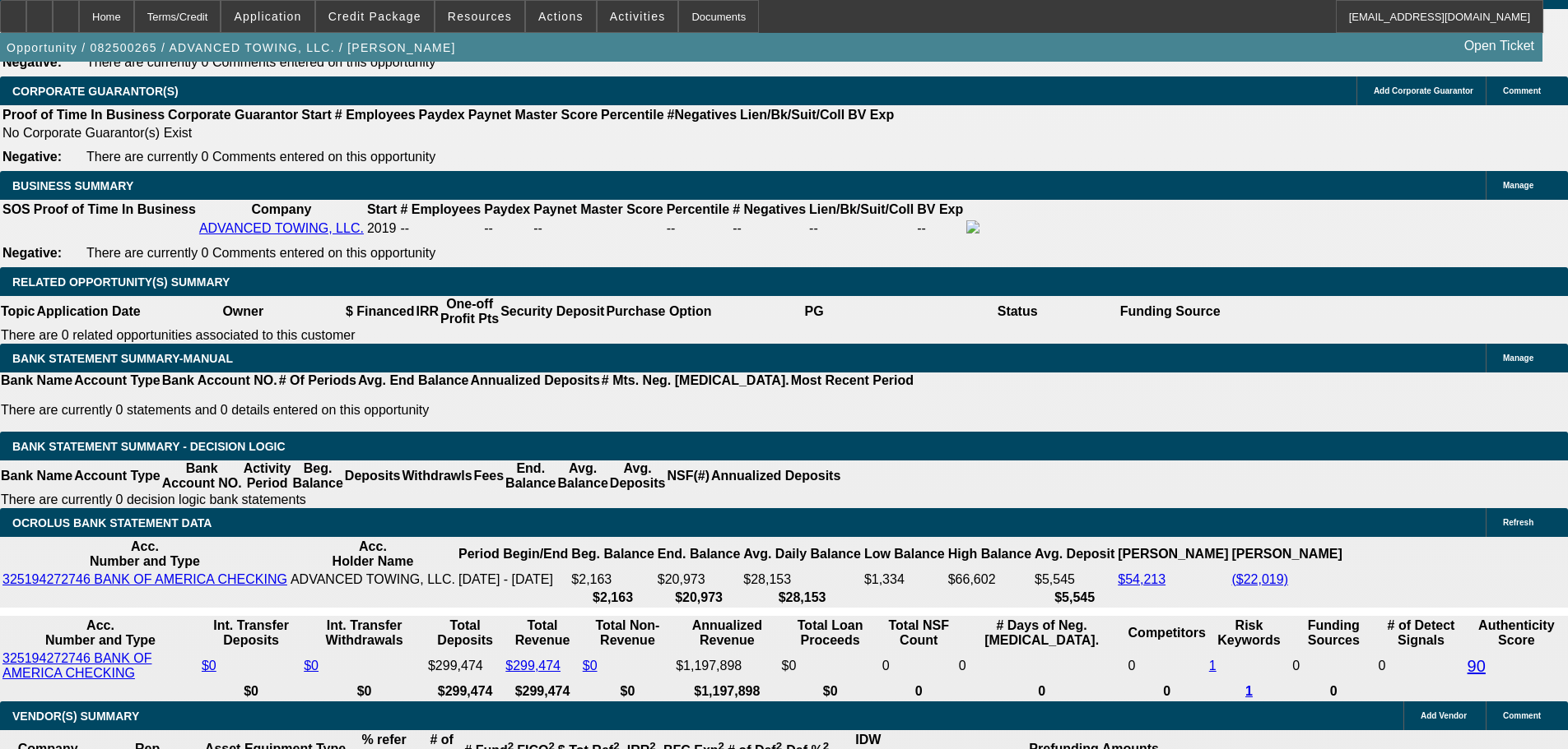
drag, startPoint x: 376, startPoint y: 369, endPoint x: 505, endPoint y: 346, distance: 131.0
type input "17"
type input "$34.00"
type input "UNKNOWN"
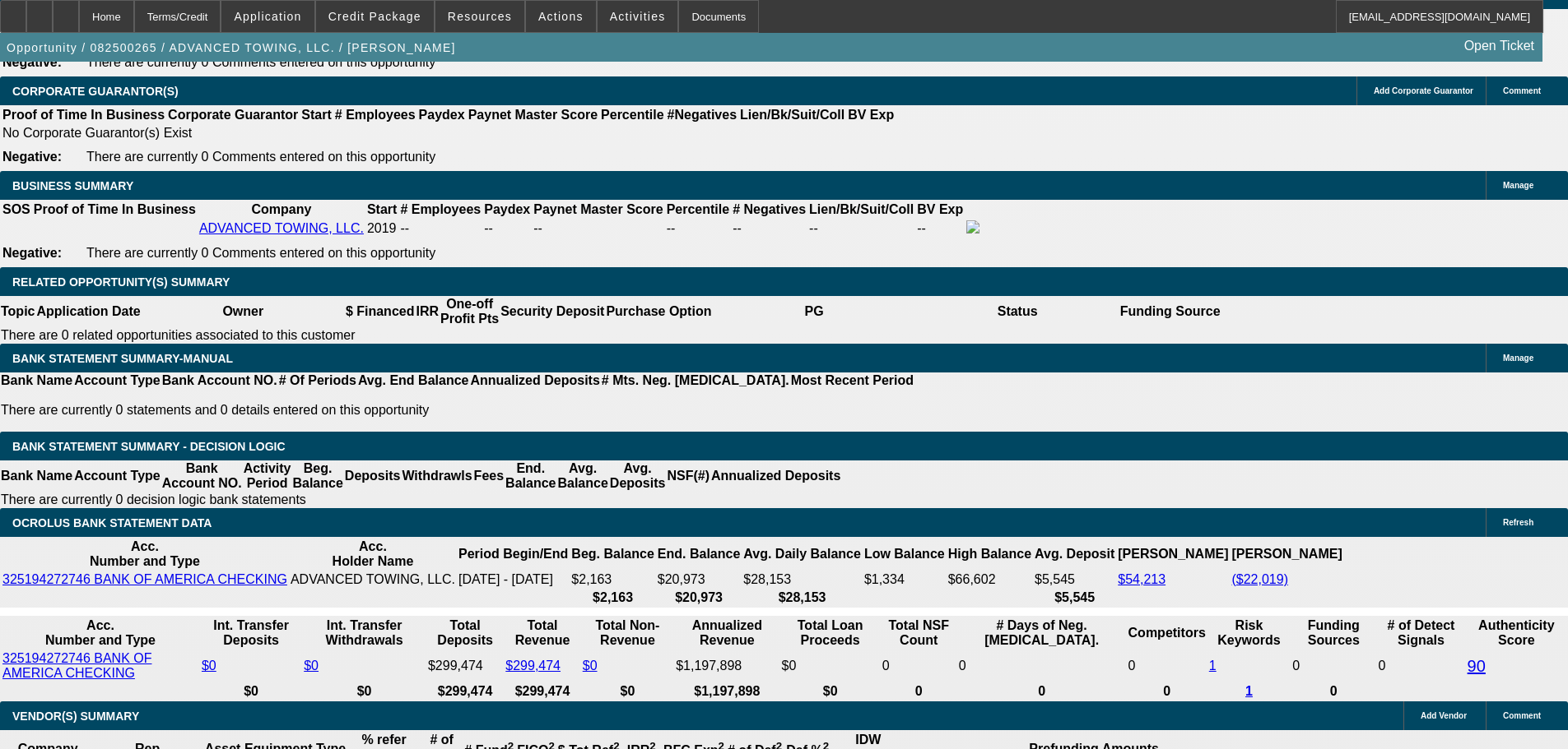
type input "1735"
type input "$3,470.00"
type input "15.4"
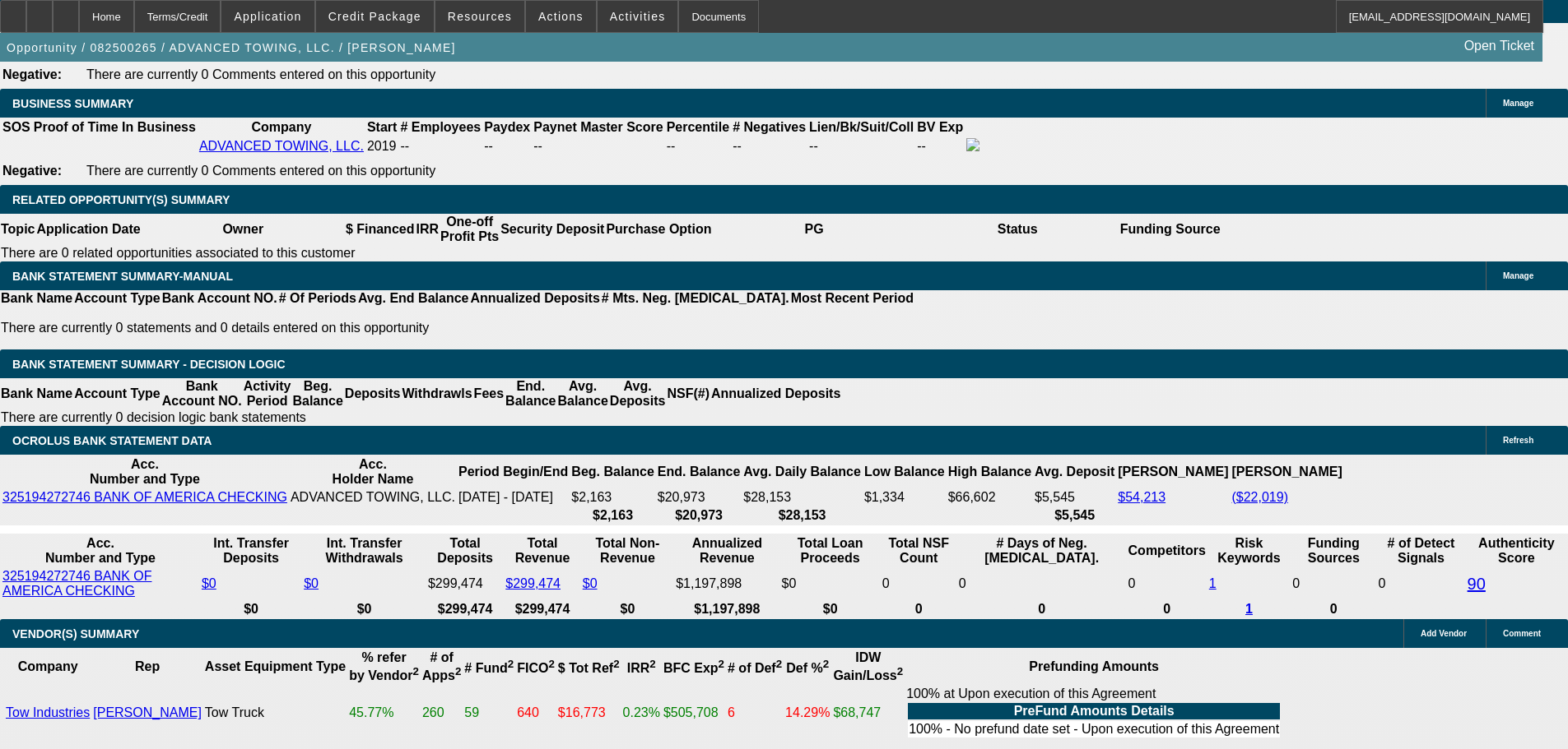
type input "$1,735.00"
drag, startPoint x: 172, startPoint y: 336, endPoint x: 154, endPoint y: 332, distance: 18.4
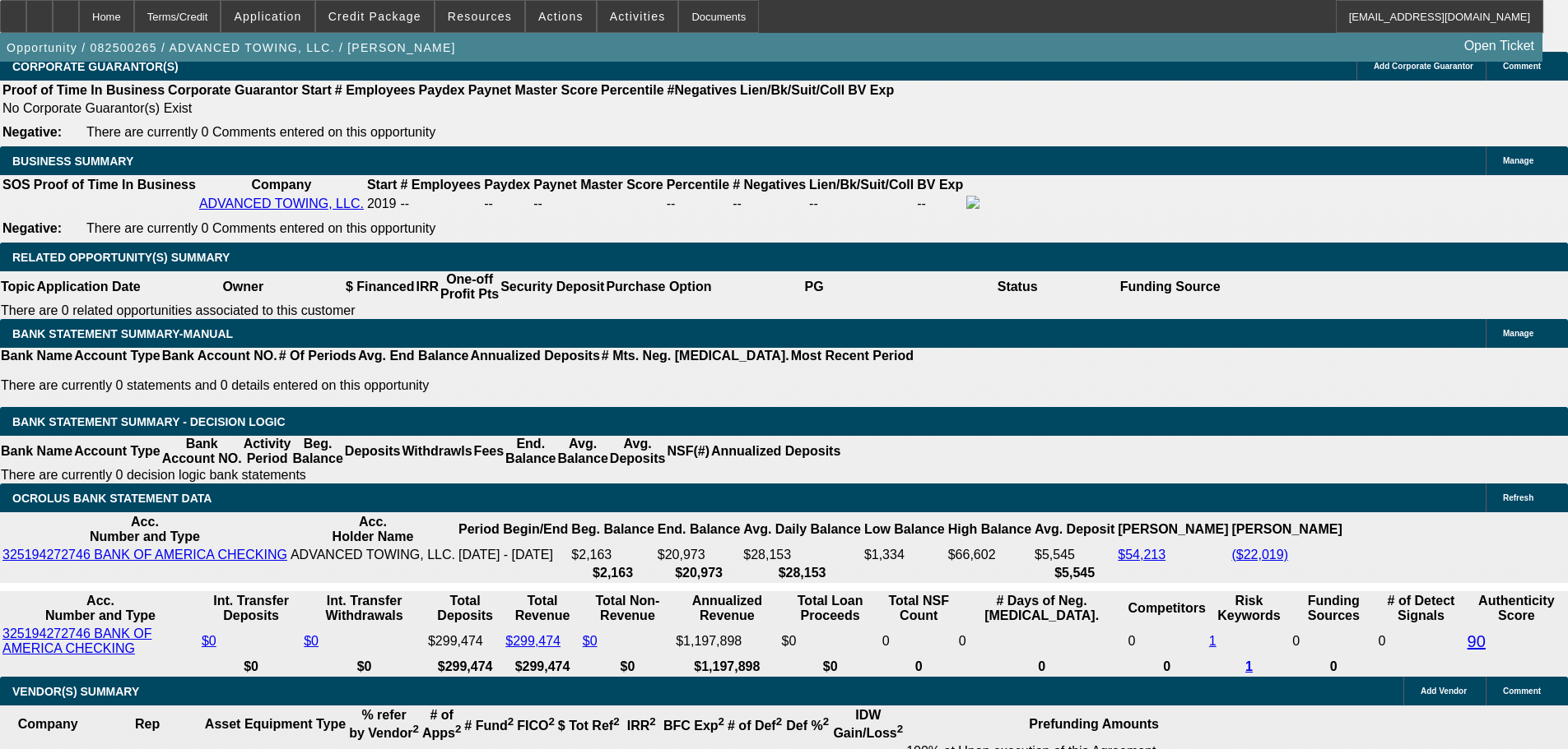
scroll to position [2385, 0]
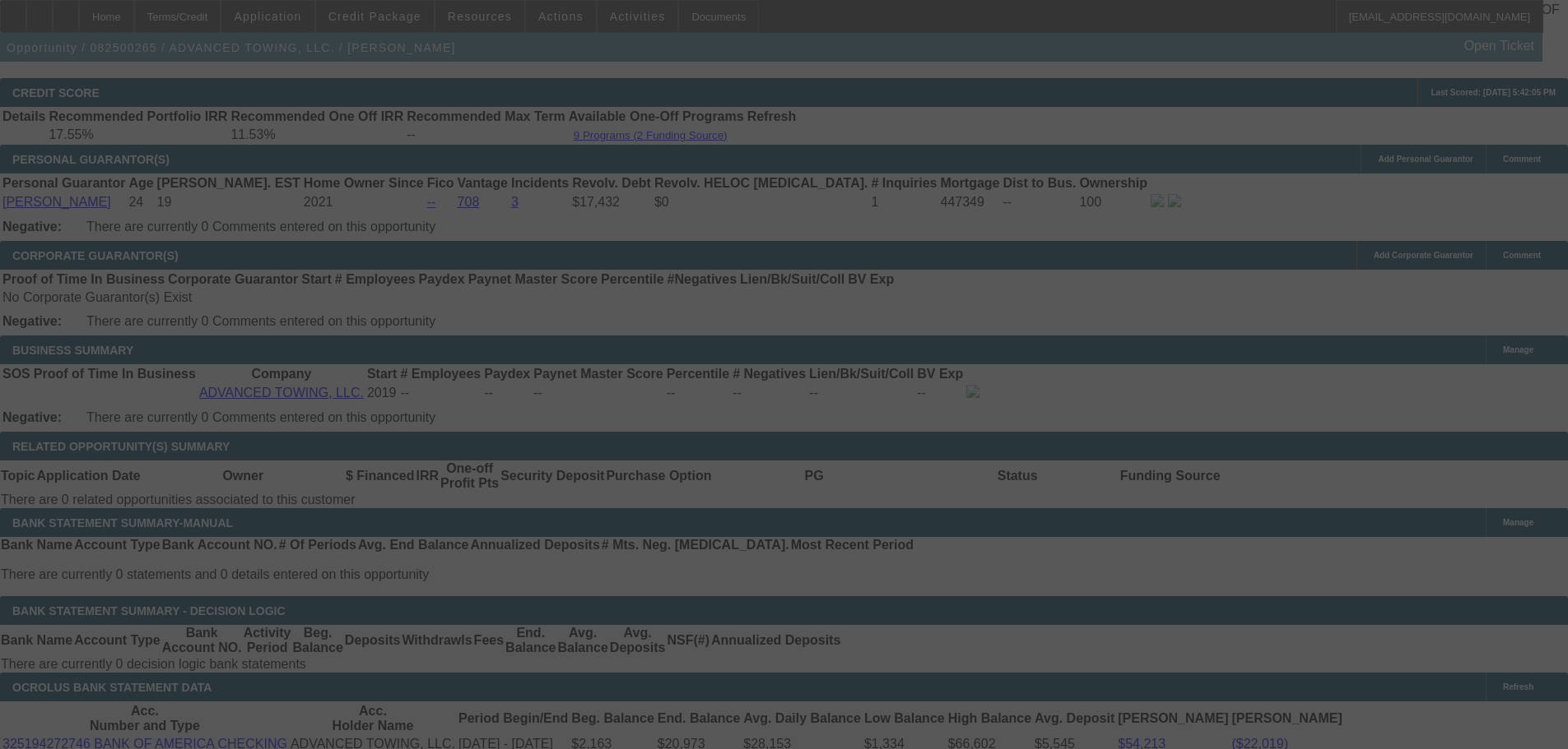
select select "0.1"
select select "2"
select select "0.1"
select select "4"
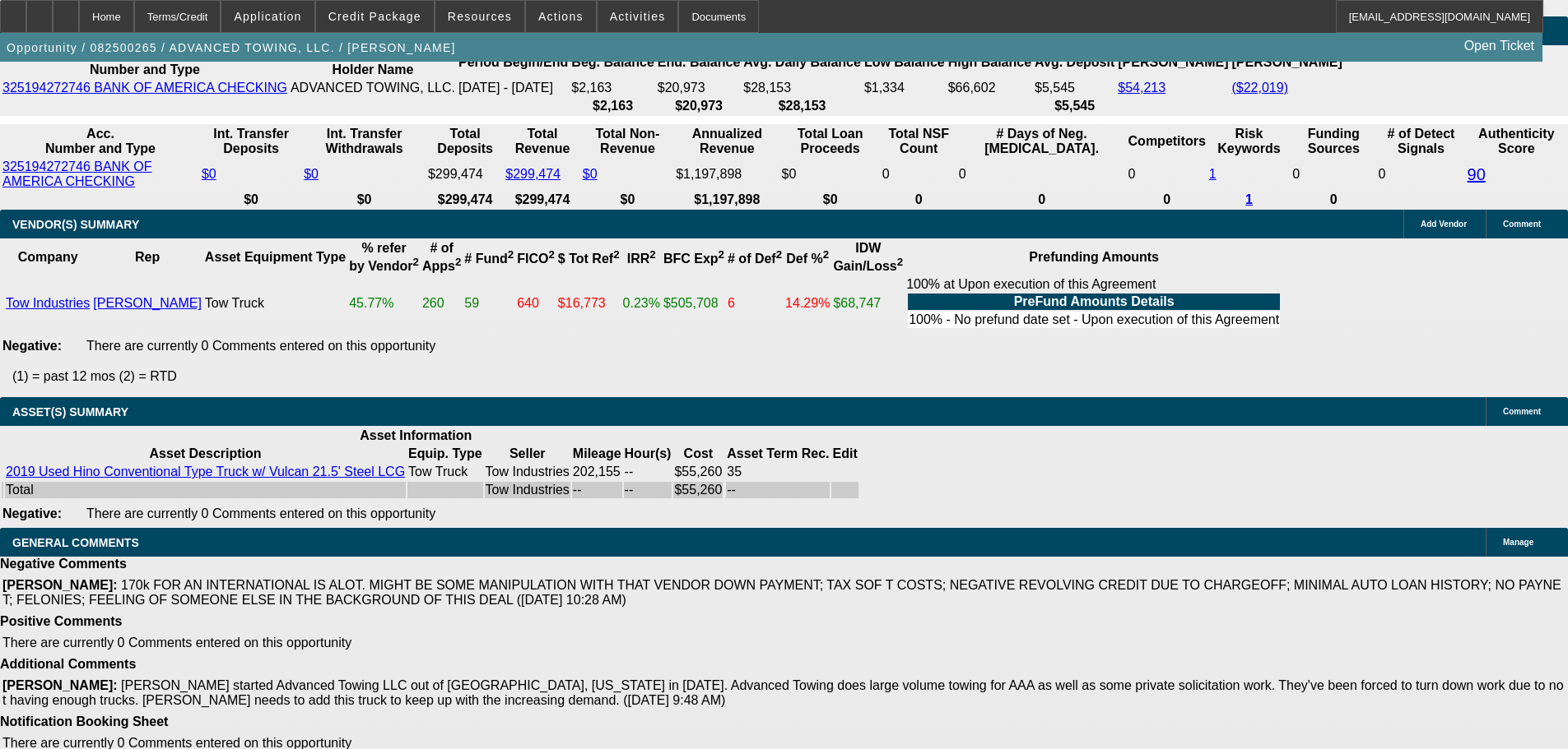
scroll to position [3170, 0]
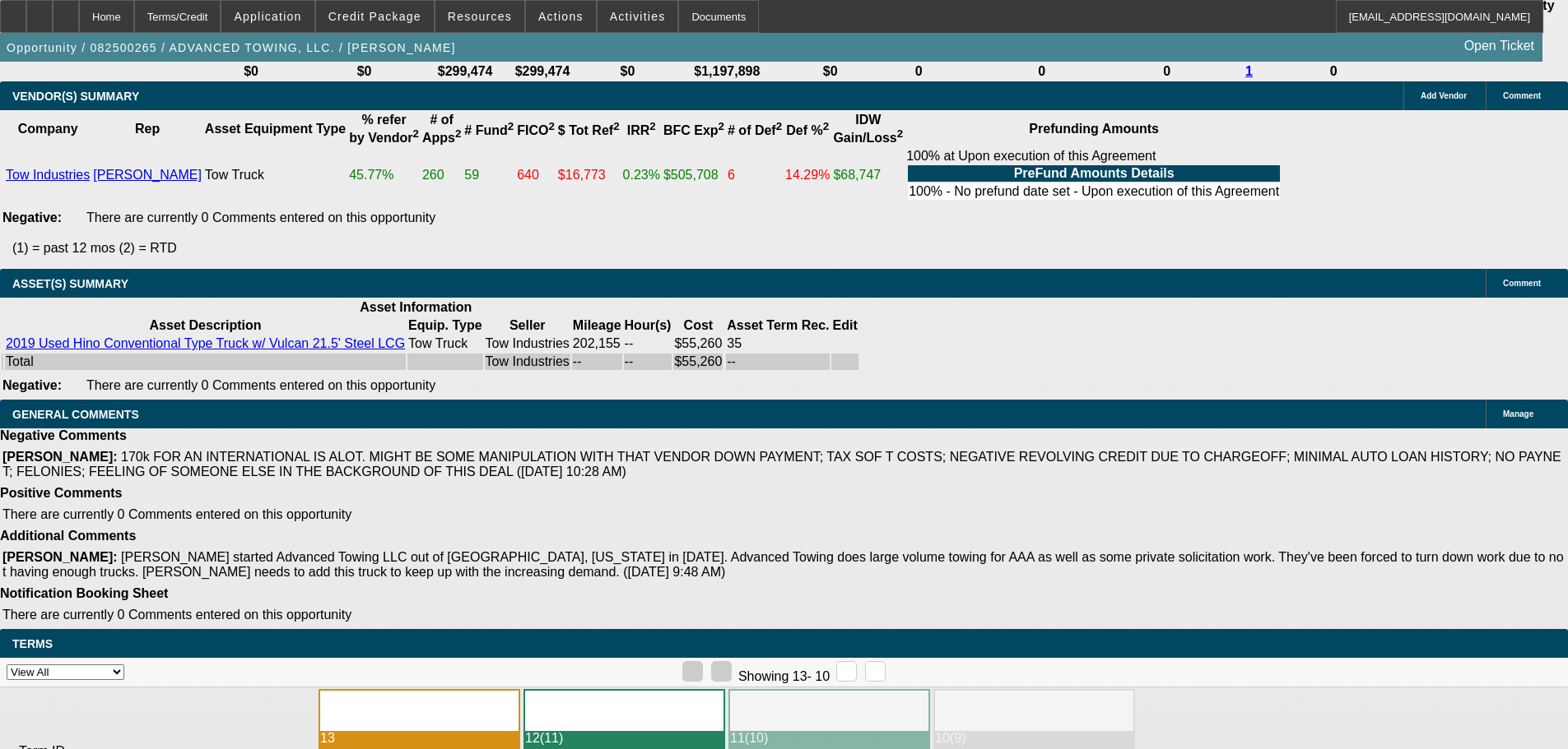
drag, startPoint x: 368, startPoint y: 488, endPoint x: 567, endPoint y: 484, distance: 199.0
copy span "APPROVED, GPS REQUIRED."
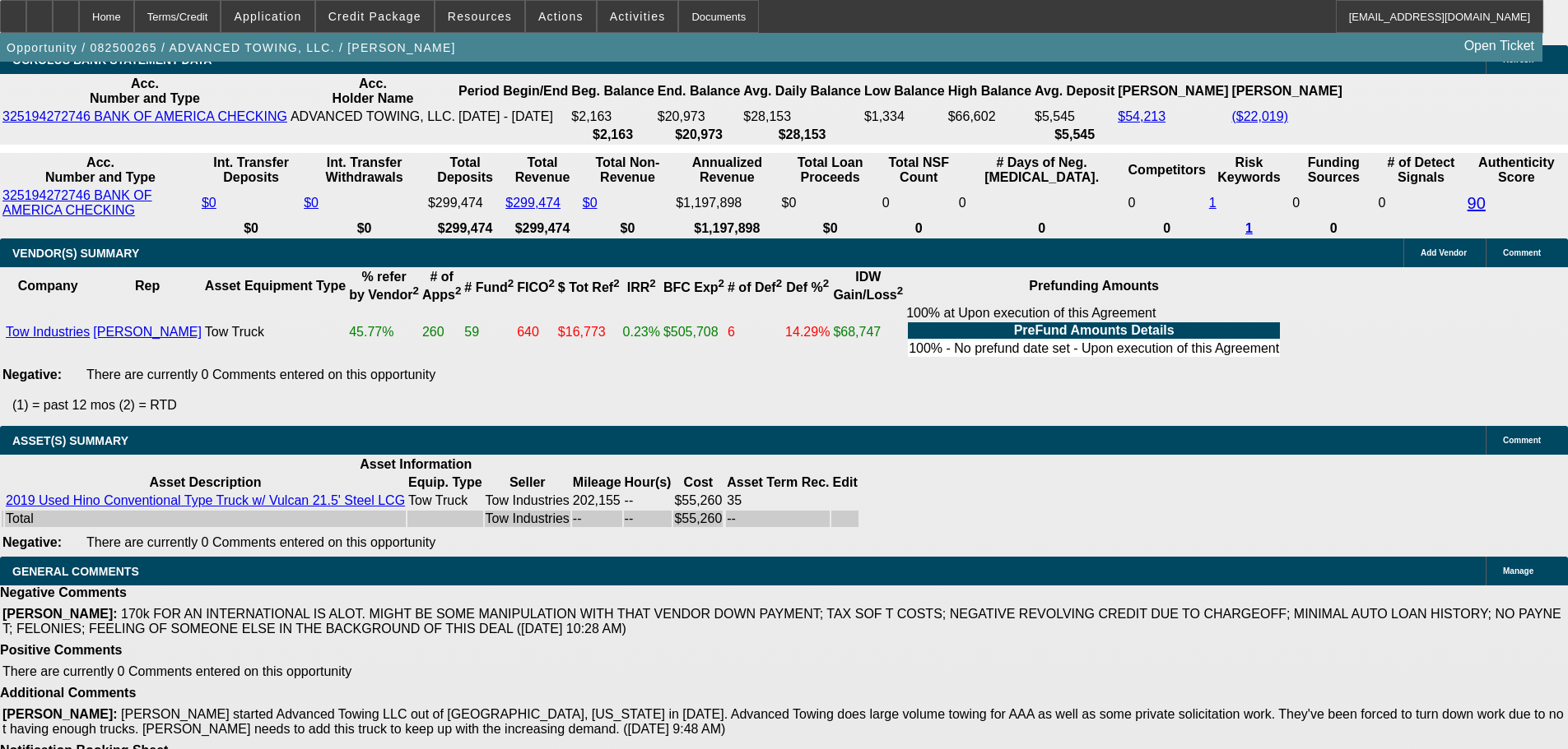
scroll to position [3005, 0]
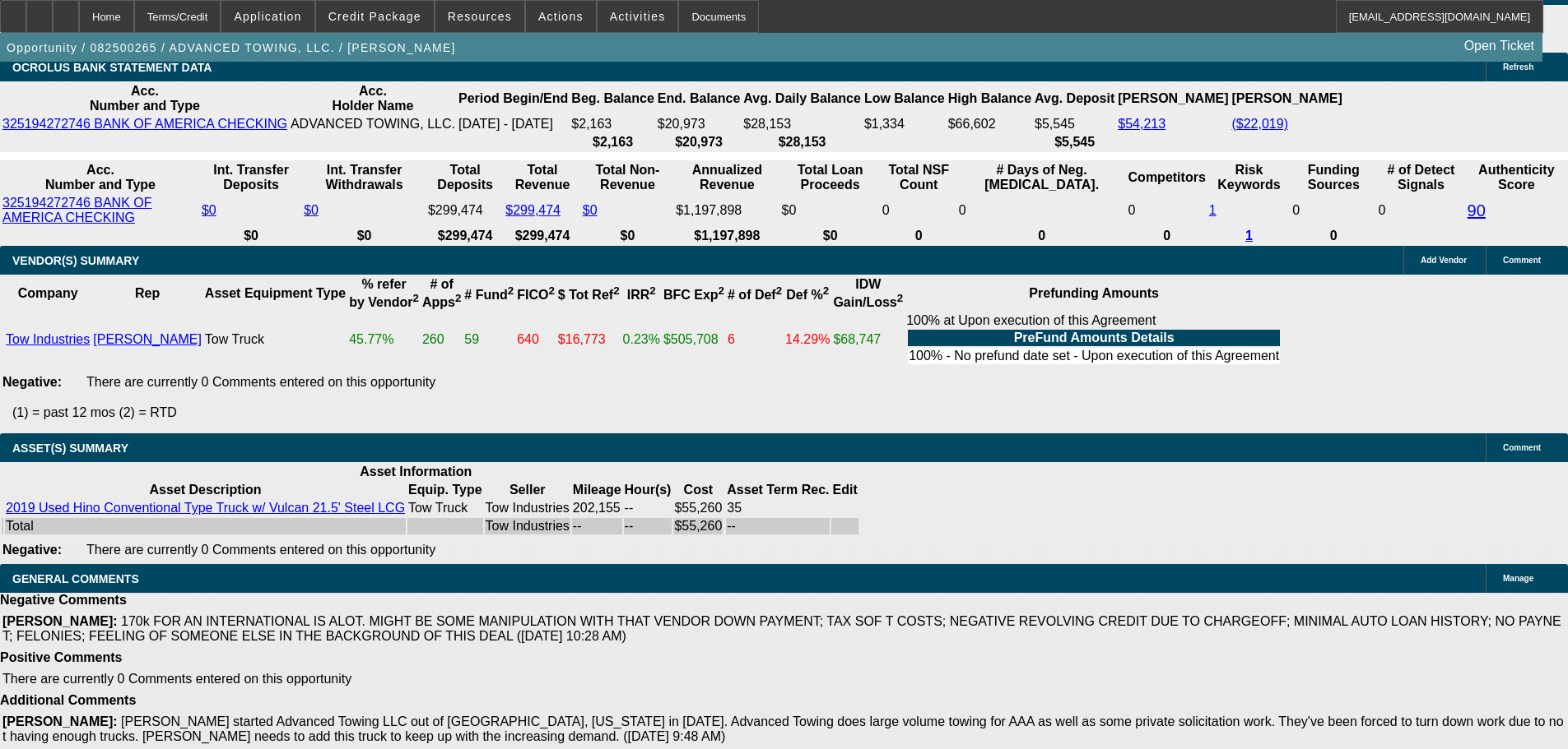
select select "3"
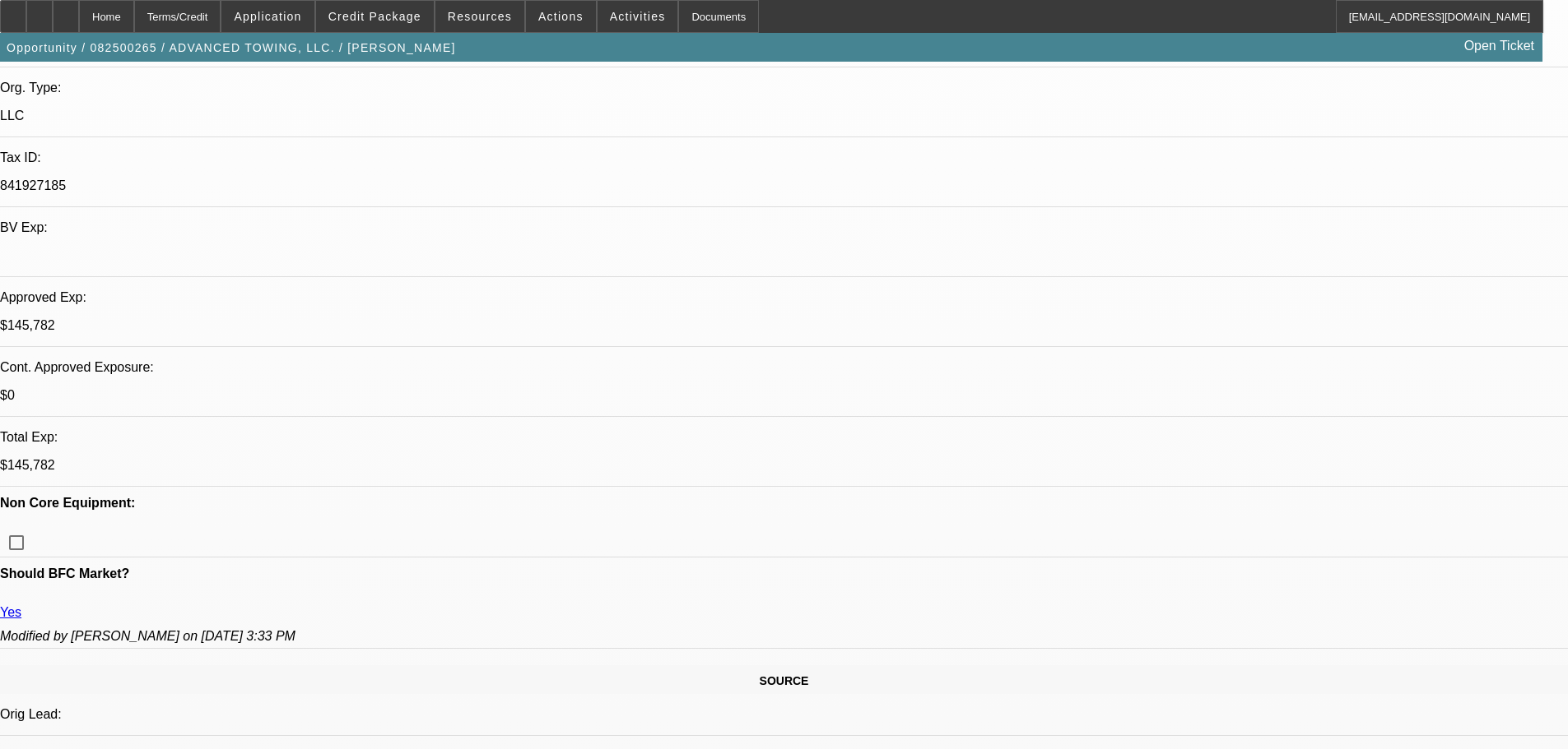
scroll to position [411, 0]
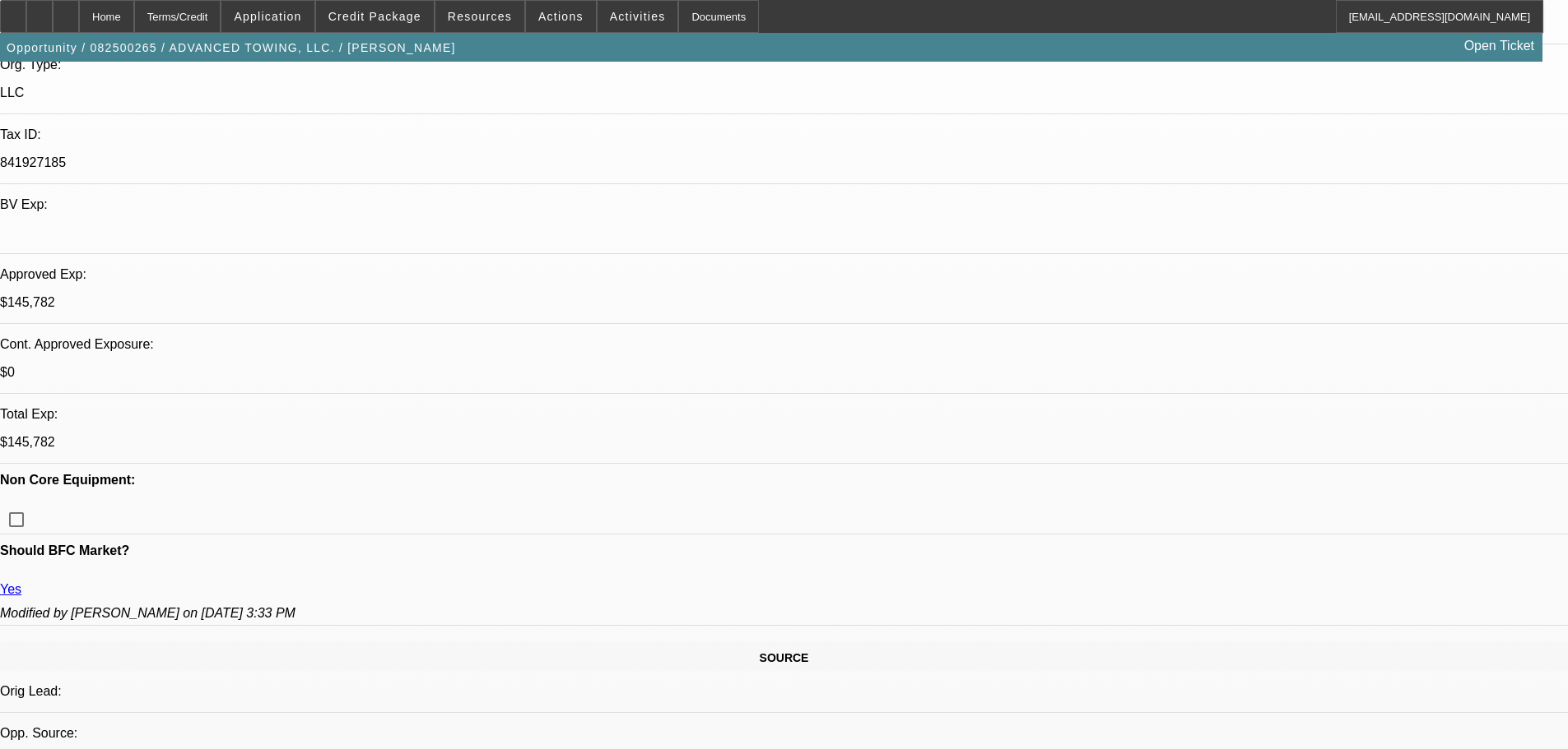
paste textarea "APPROVED, GPS REQUIRED."
type textarea "APPROVED, GPS REQUIRED."
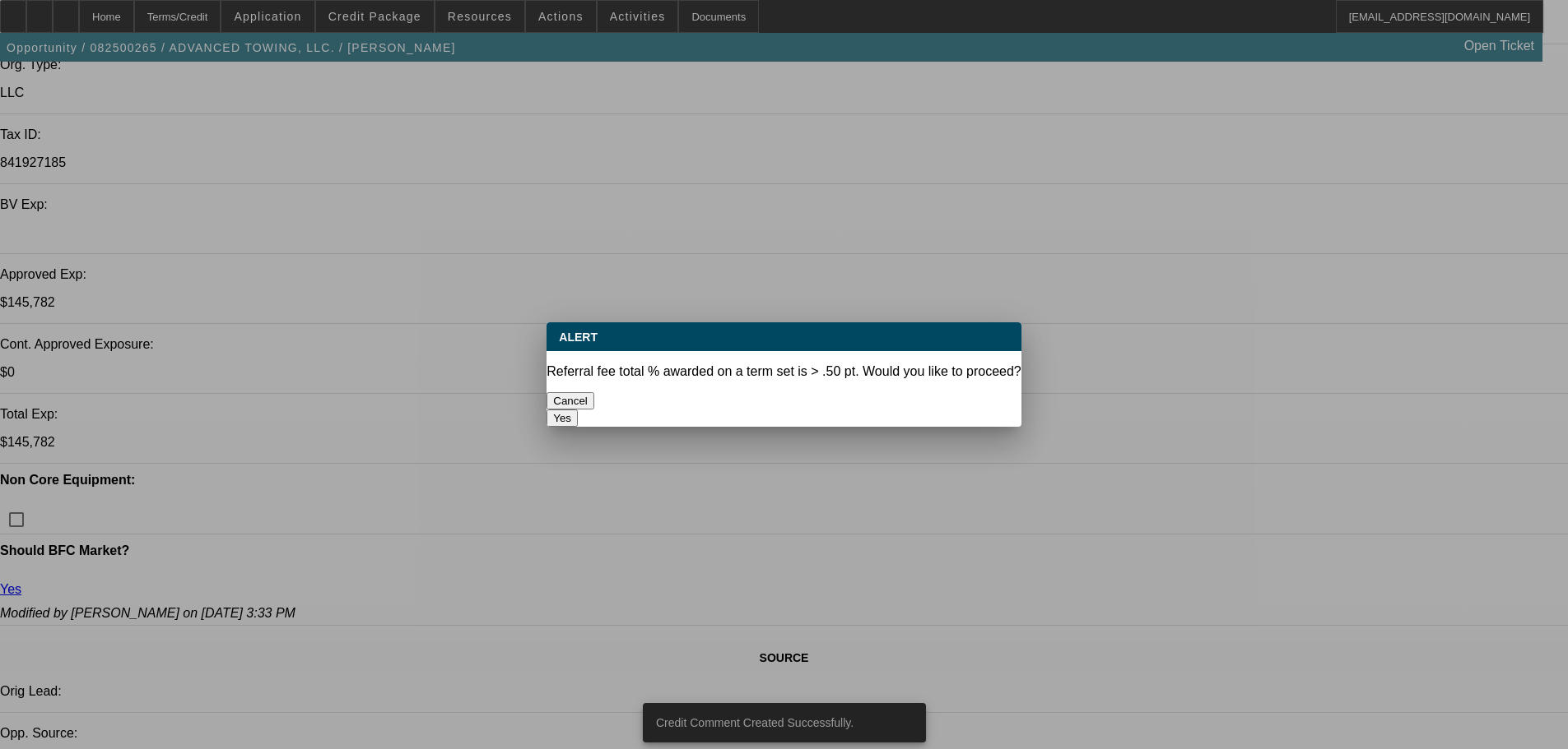
scroll to position [0, 0]
drag, startPoint x: 903, startPoint y: 394, endPoint x: 896, endPoint y: 386, distance: 10.6
click at [577, 409] on button "Yes" at bounding box center [563, 417] width 32 height 17
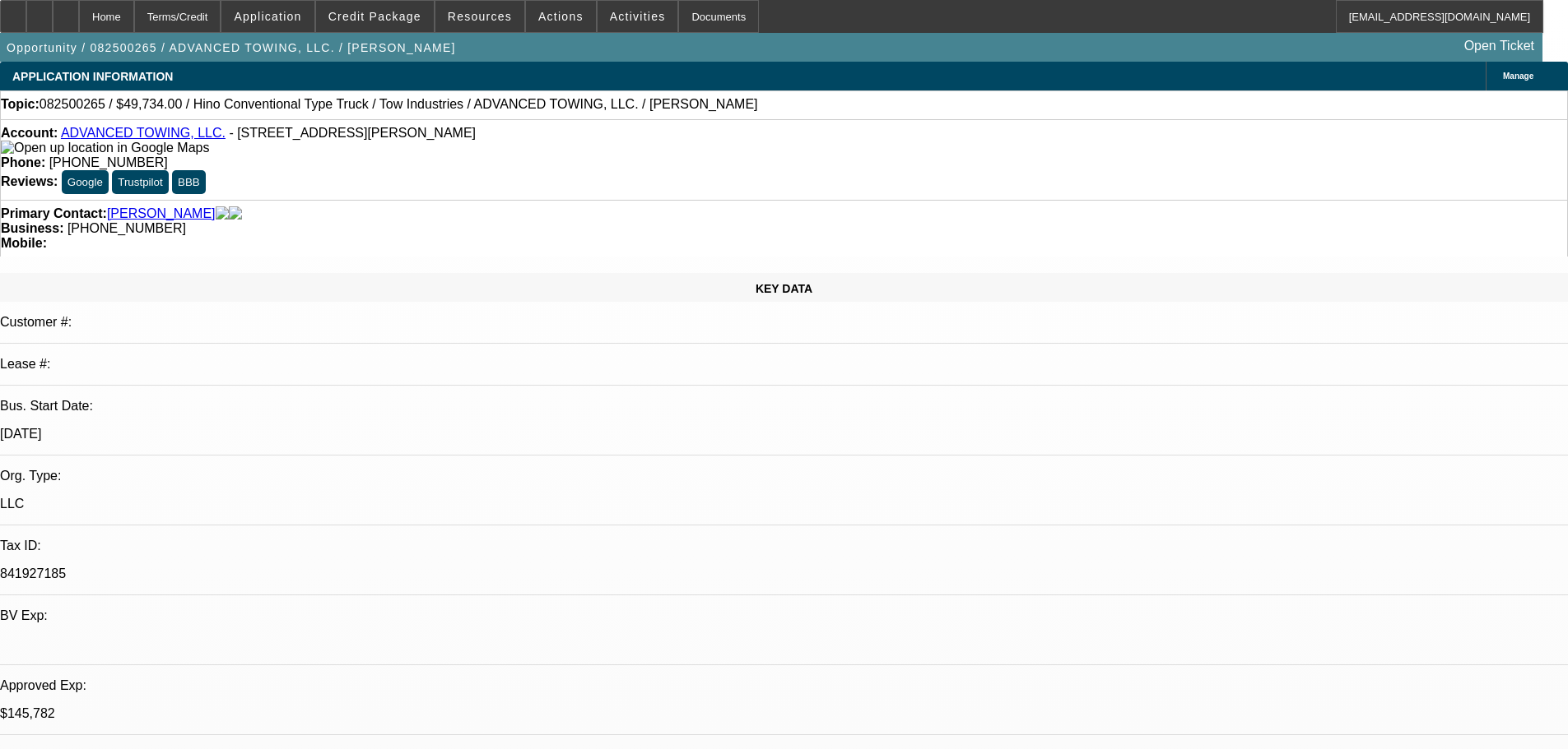
scroll to position [411, 0]
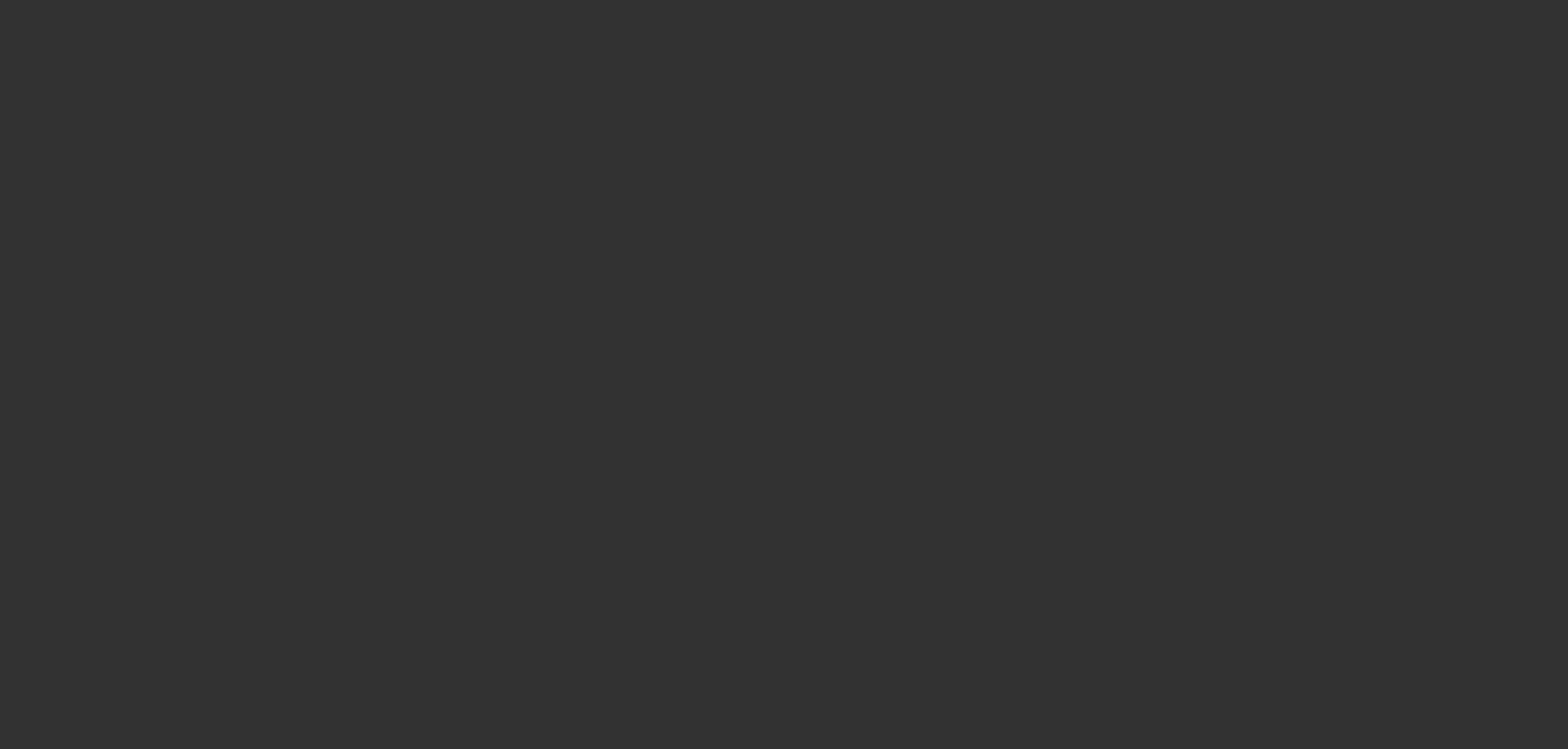
select select "0.1"
select select "2"
select select "0.1"
select select "4"
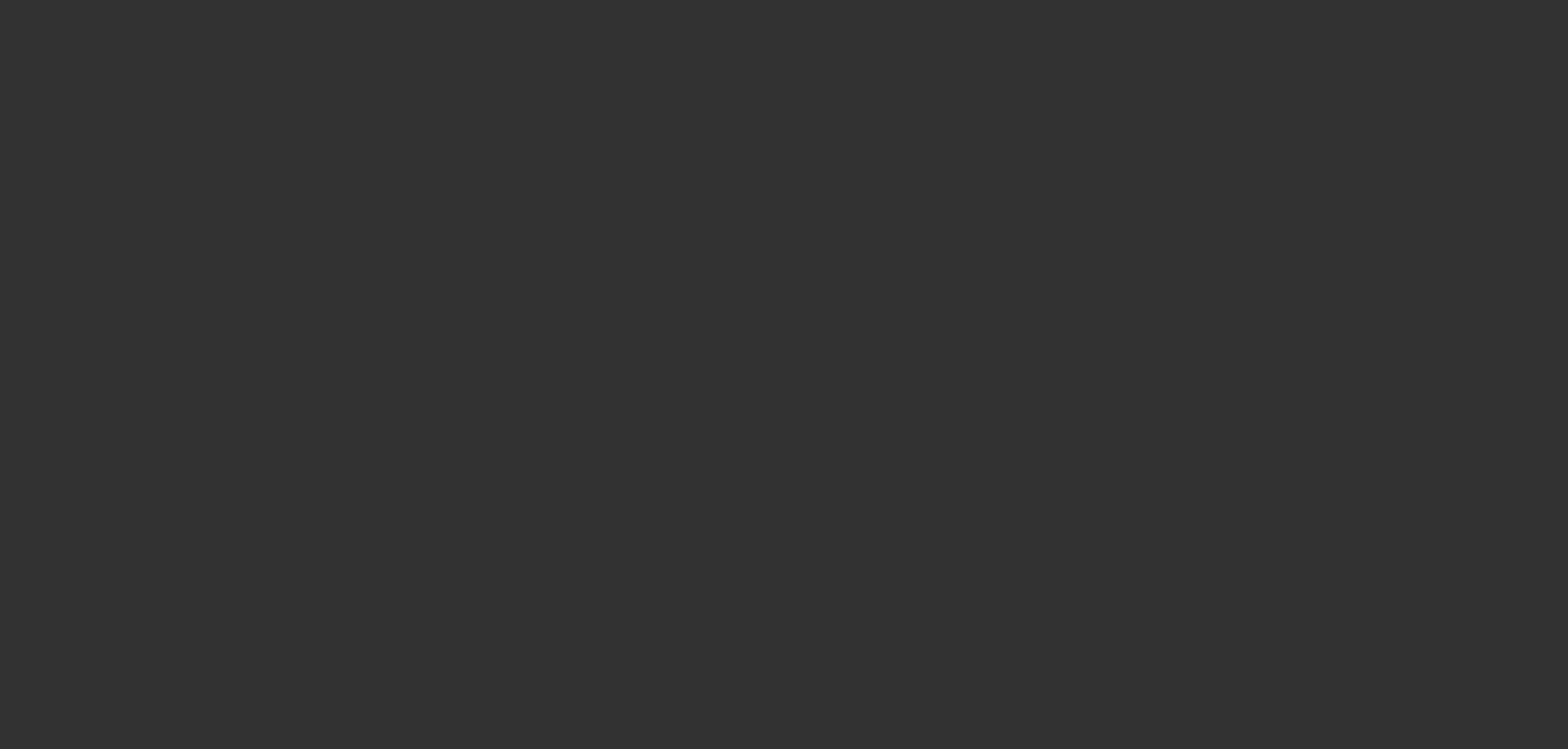
select select "0.1"
select select "2"
select select "0.1"
select select "4"
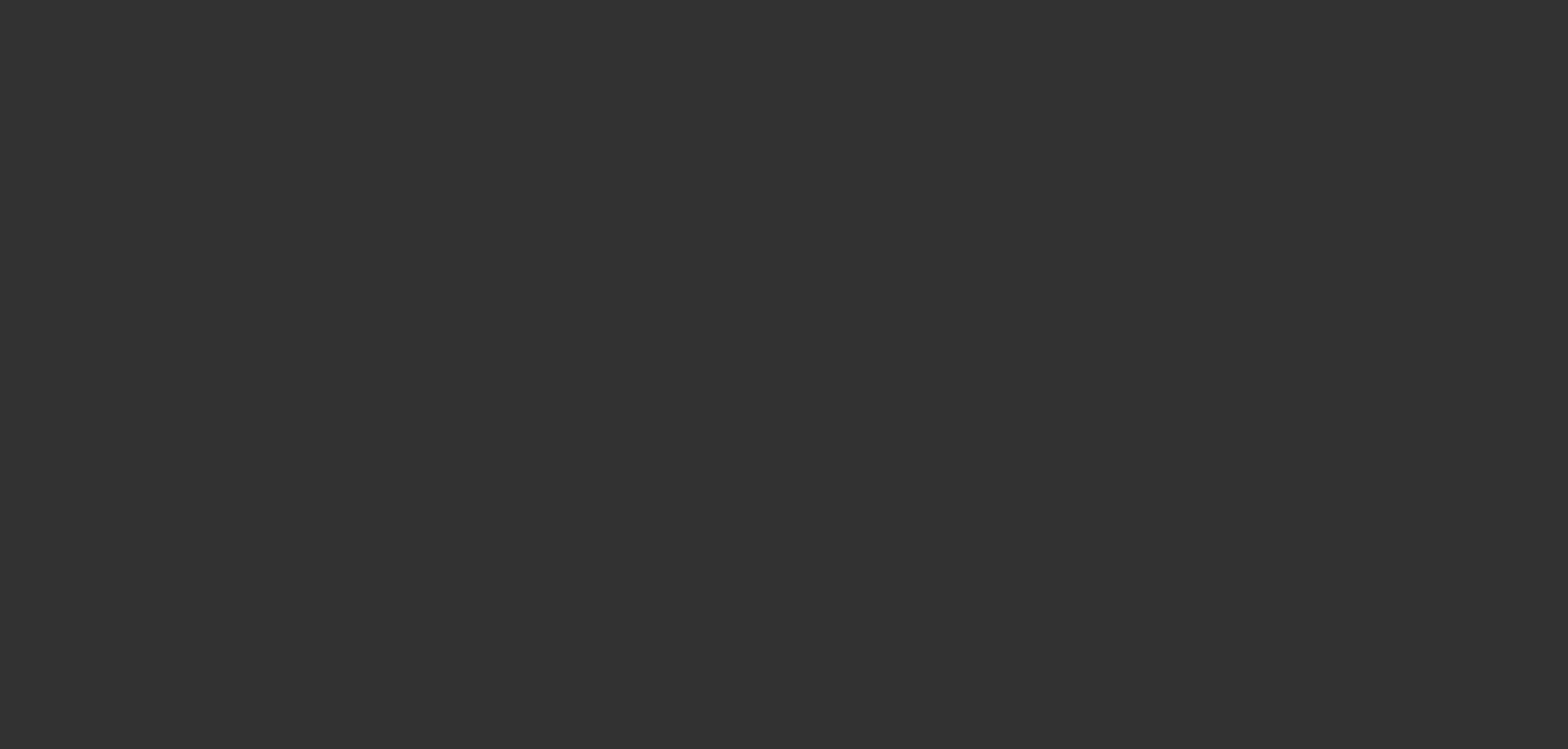
select select "0.1"
select select "2"
select select "0.1"
select select "4"
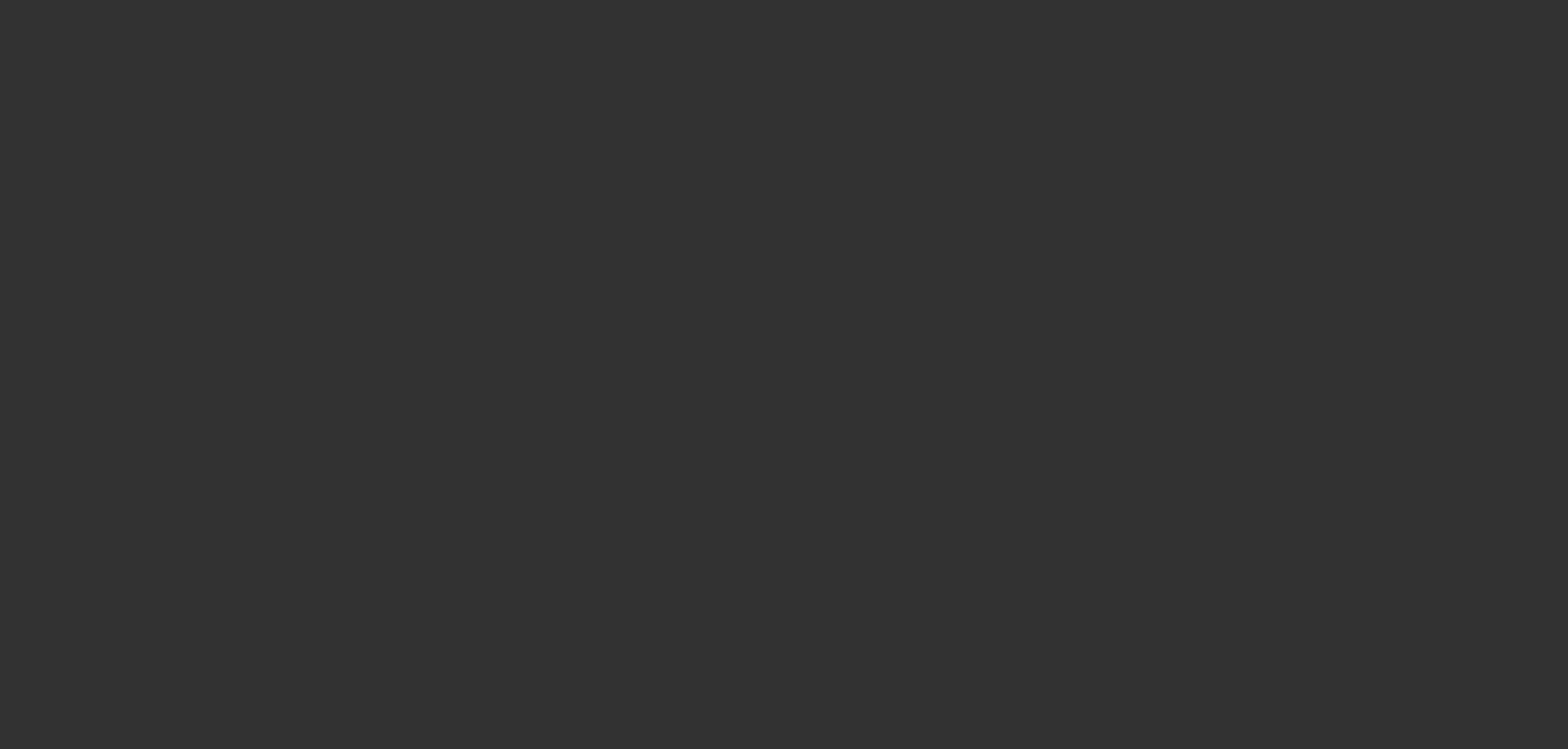
select select "2"
select select "0.1"
select select "4"
